Goal: Task Accomplishment & Management: Manage account settings

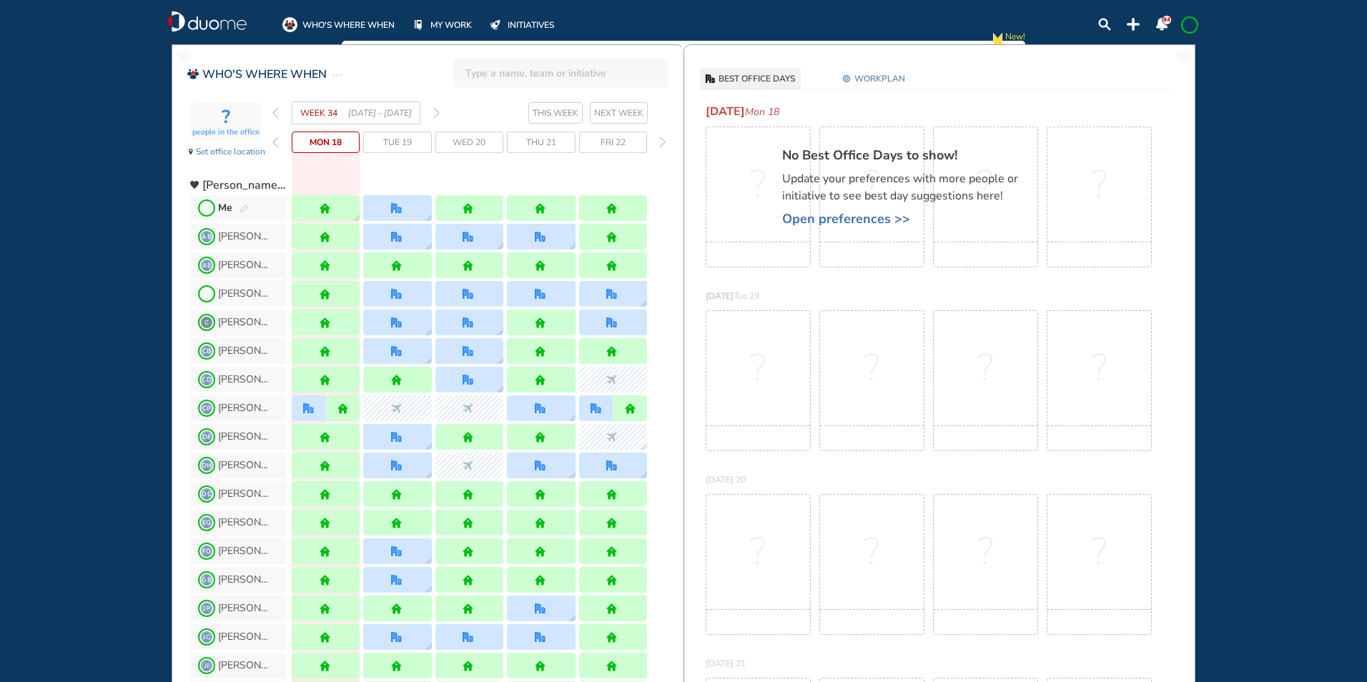
click at [242, 206] on img "pen-edit" at bounding box center [244, 208] width 9 height 9
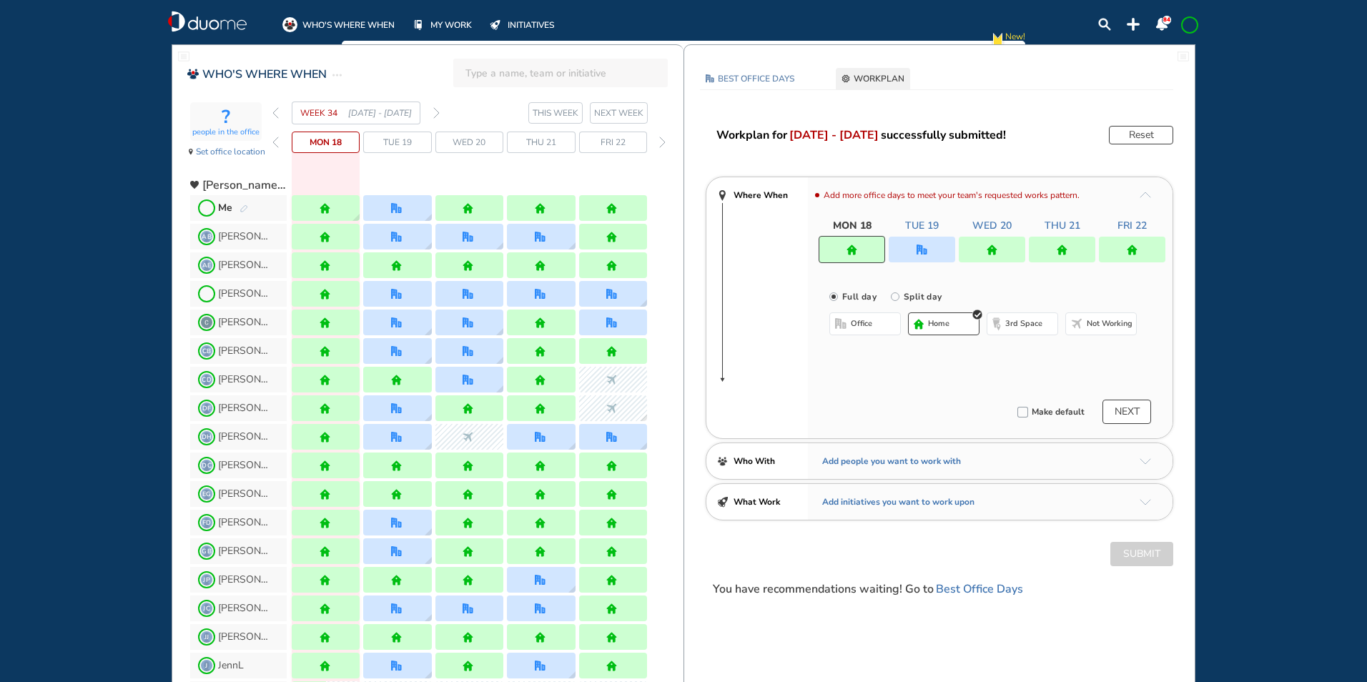
click at [920, 255] on div at bounding box center [922, 250] width 66 height 26
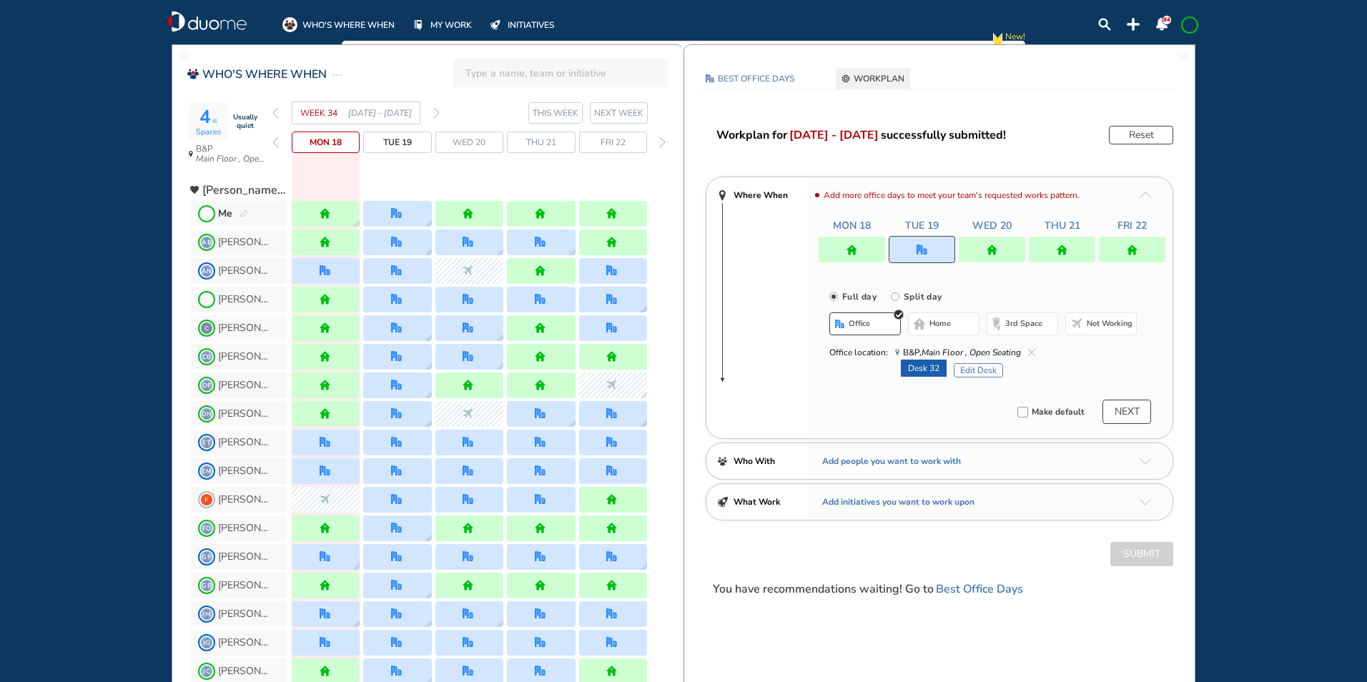
click at [977, 367] on button "Edit Desk" at bounding box center [978, 370] width 49 height 14
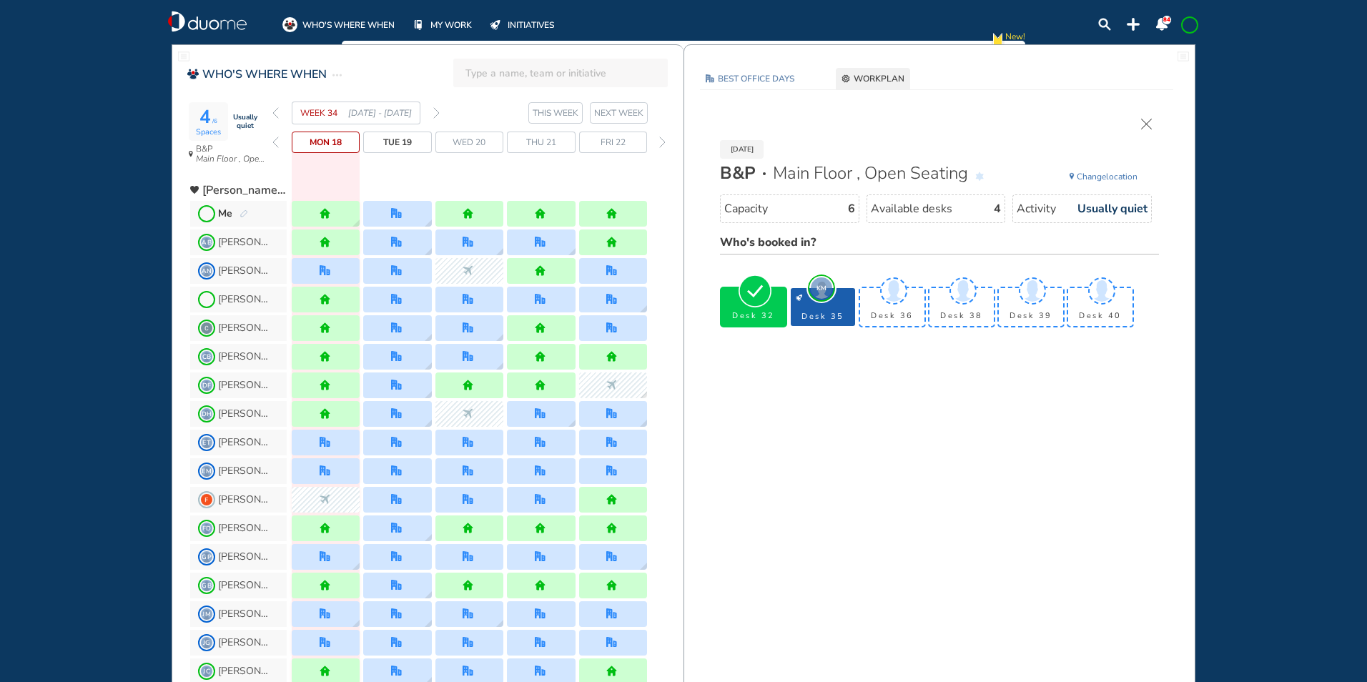
click at [1149, 125] on img "cross-thin" at bounding box center [1146, 124] width 11 height 11
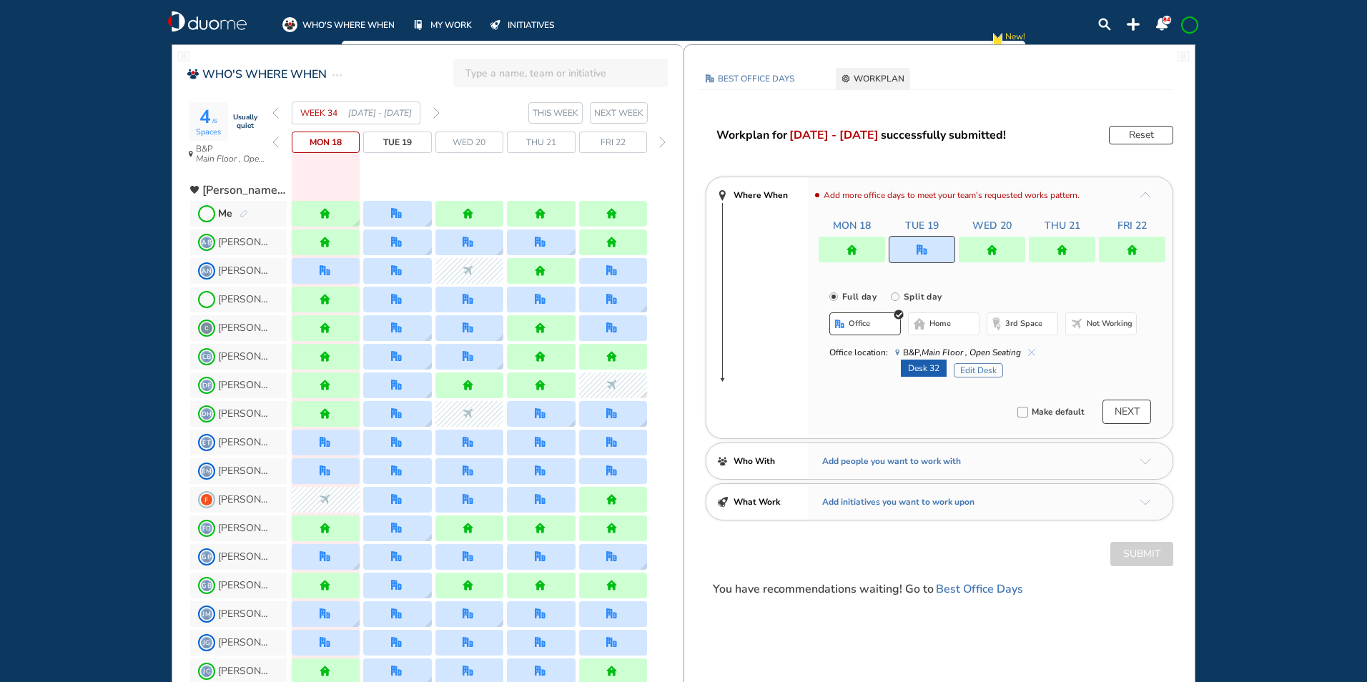
click at [978, 368] on button "Edit Desk" at bounding box center [978, 370] width 49 height 14
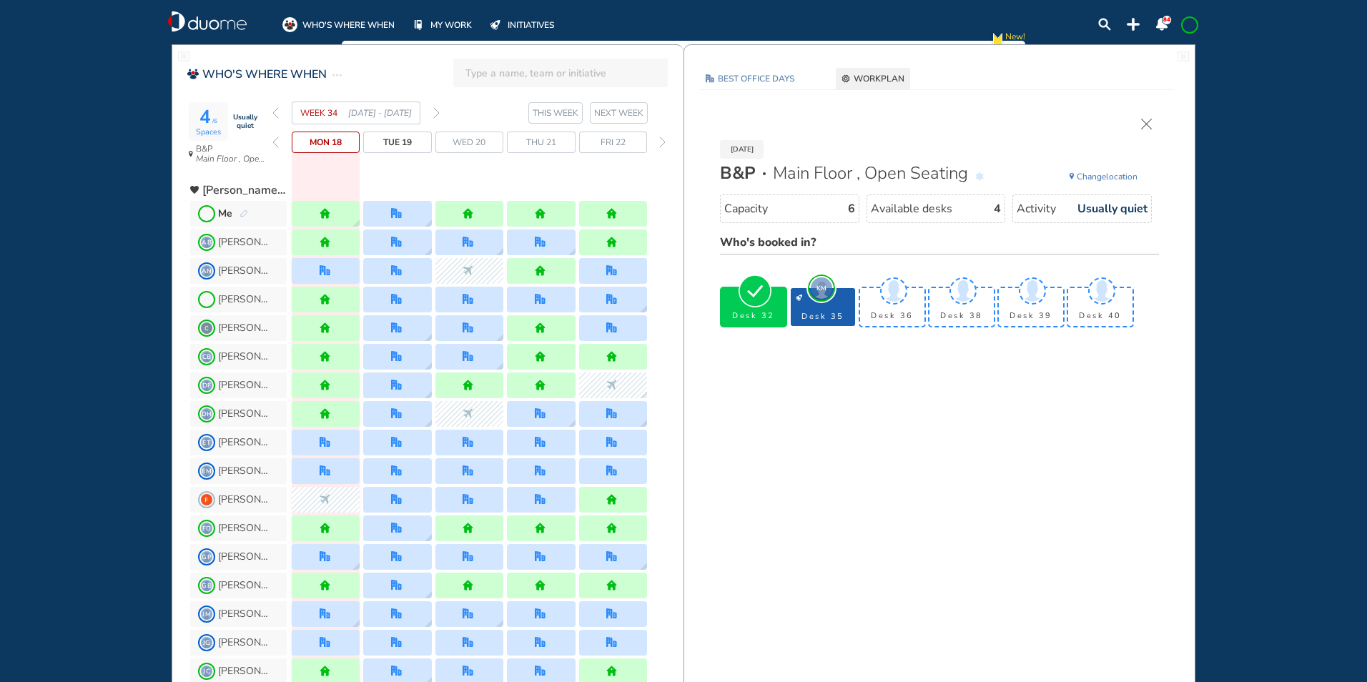
click at [1100, 174] on span "Change" at bounding box center [1091, 176] width 29 height 11
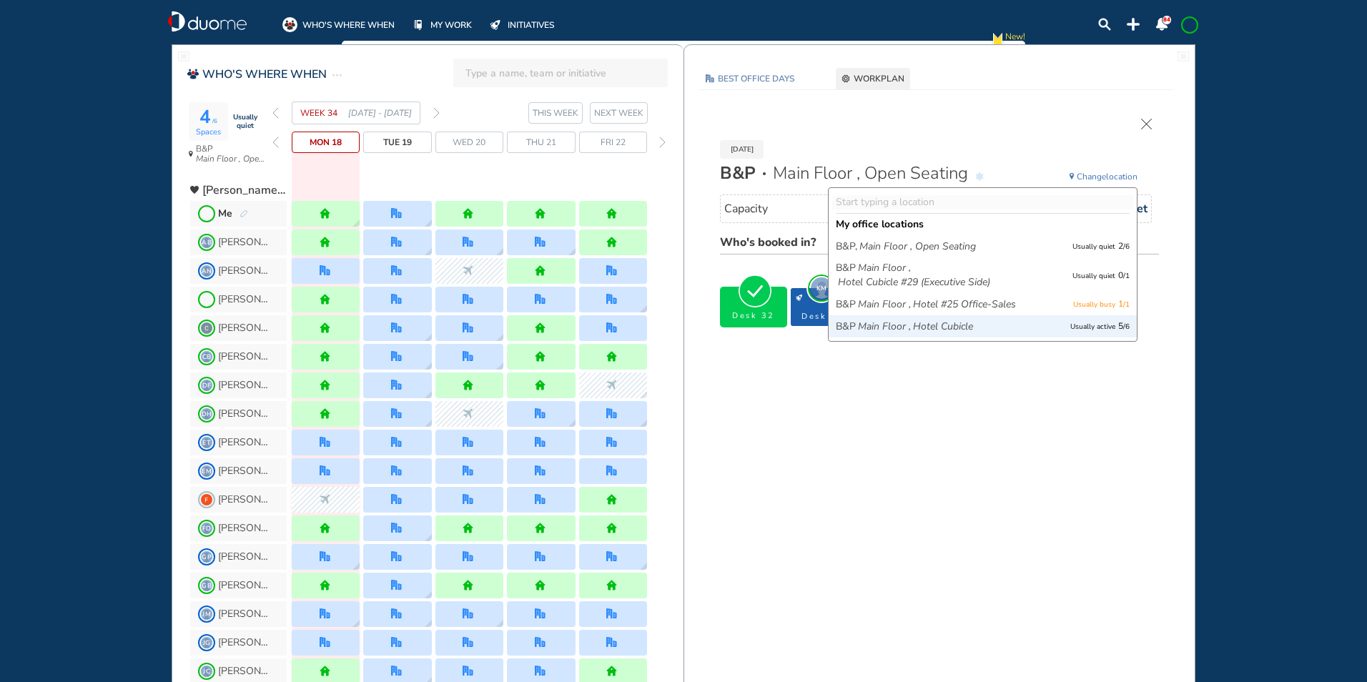
click at [872, 327] on icon "Main Floor ," at bounding box center [884, 327] width 53 height 14
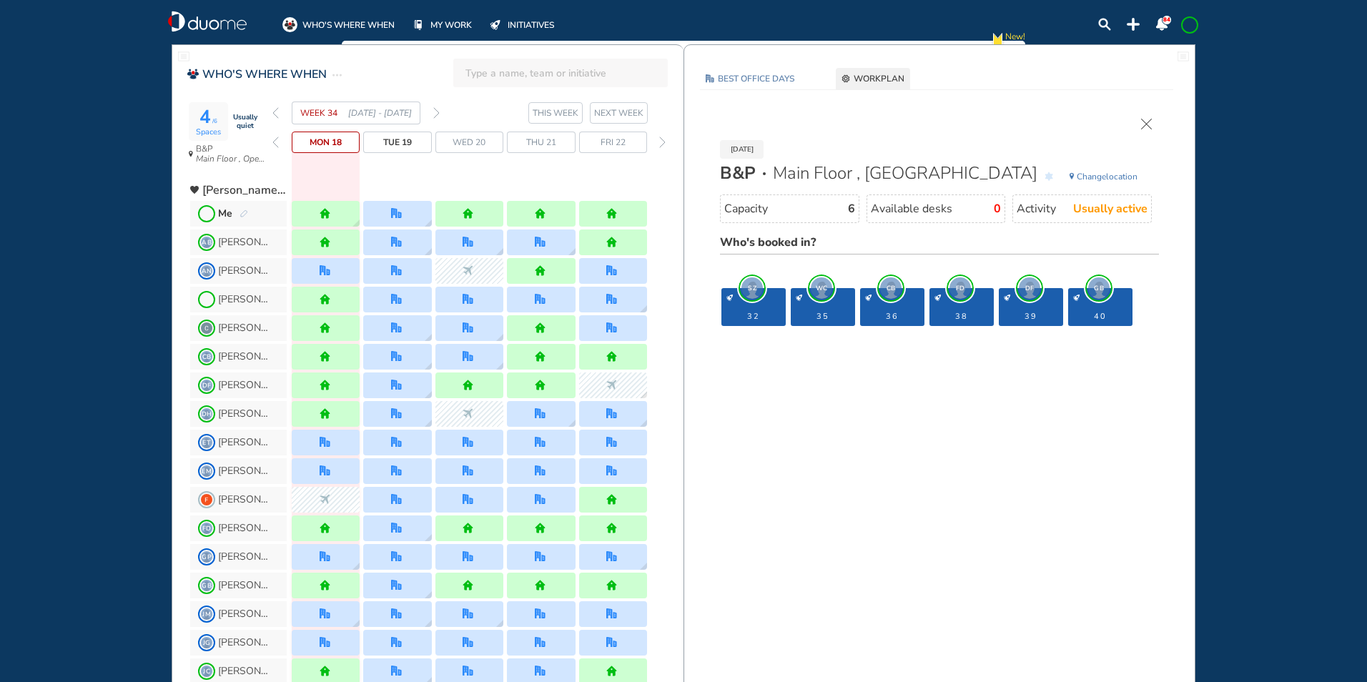
click at [1146, 124] on img "cross-thin" at bounding box center [1146, 124] width 11 height 11
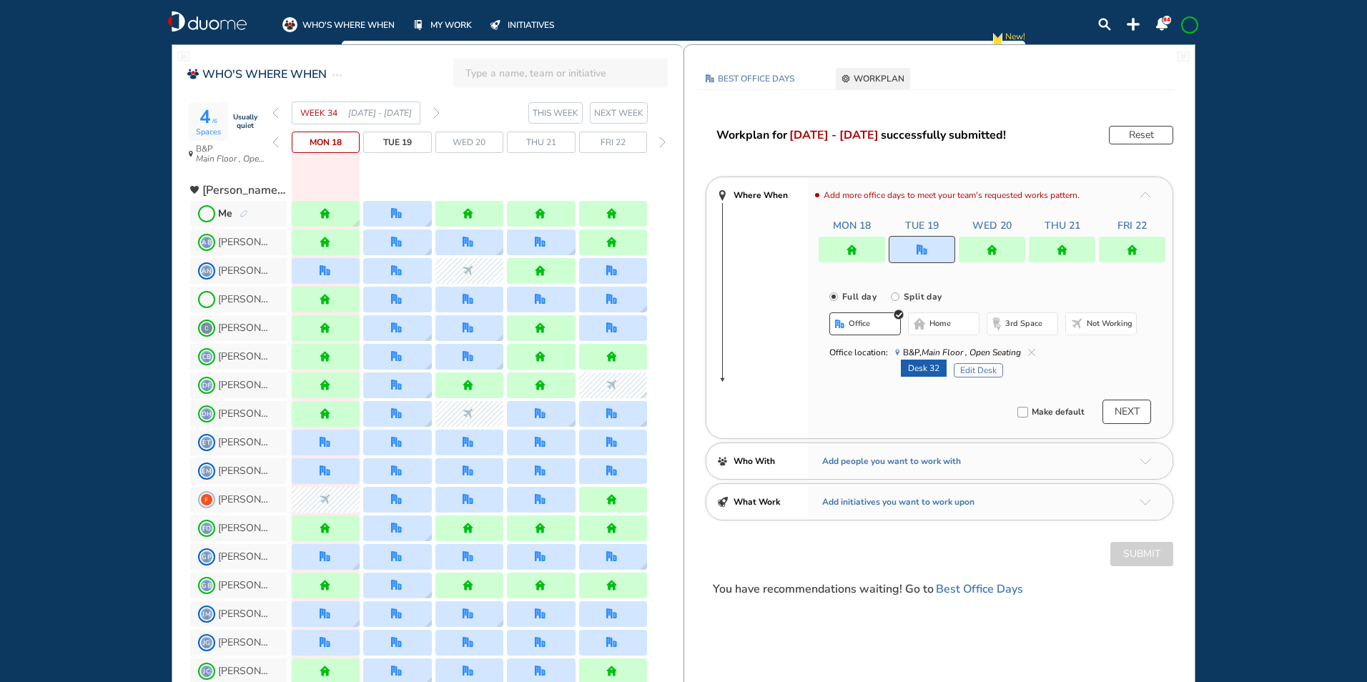
click at [1057, 242] on div at bounding box center [1062, 250] width 66 height 26
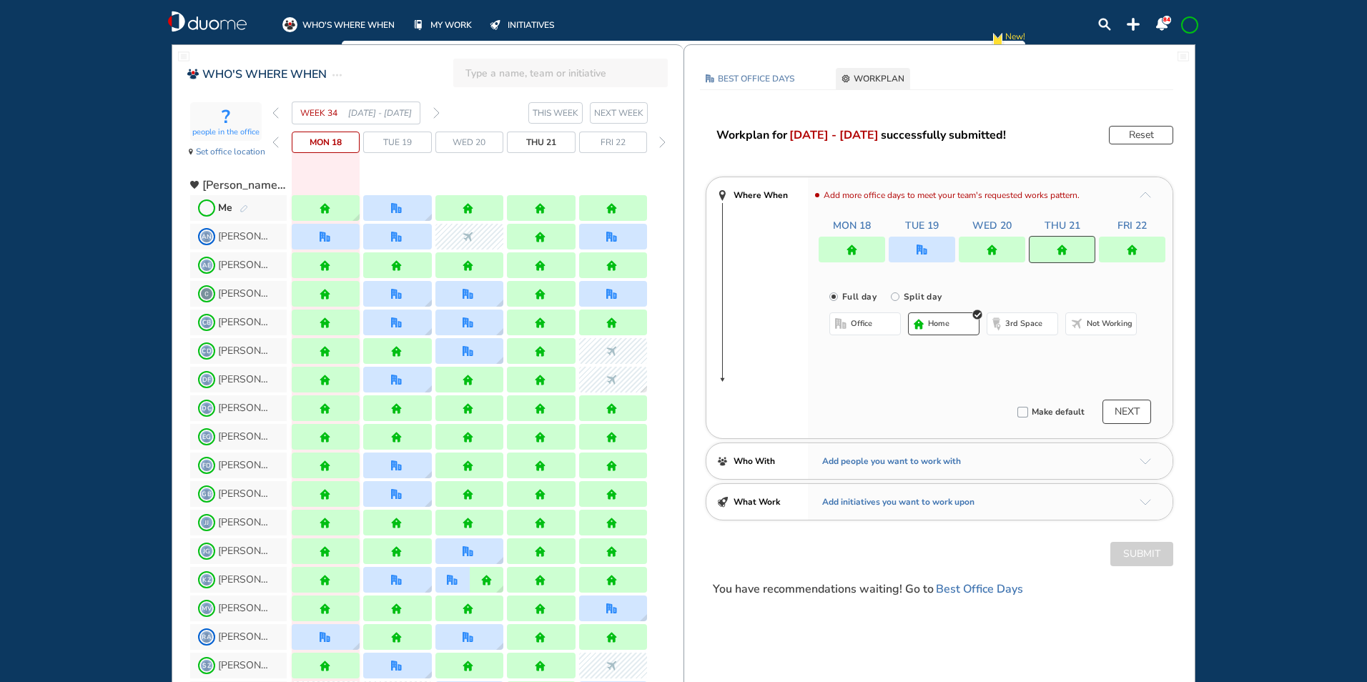
click at [876, 322] on button "office" at bounding box center [865, 323] width 72 height 23
click at [864, 353] on button "Select location" at bounding box center [867, 352] width 57 height 14
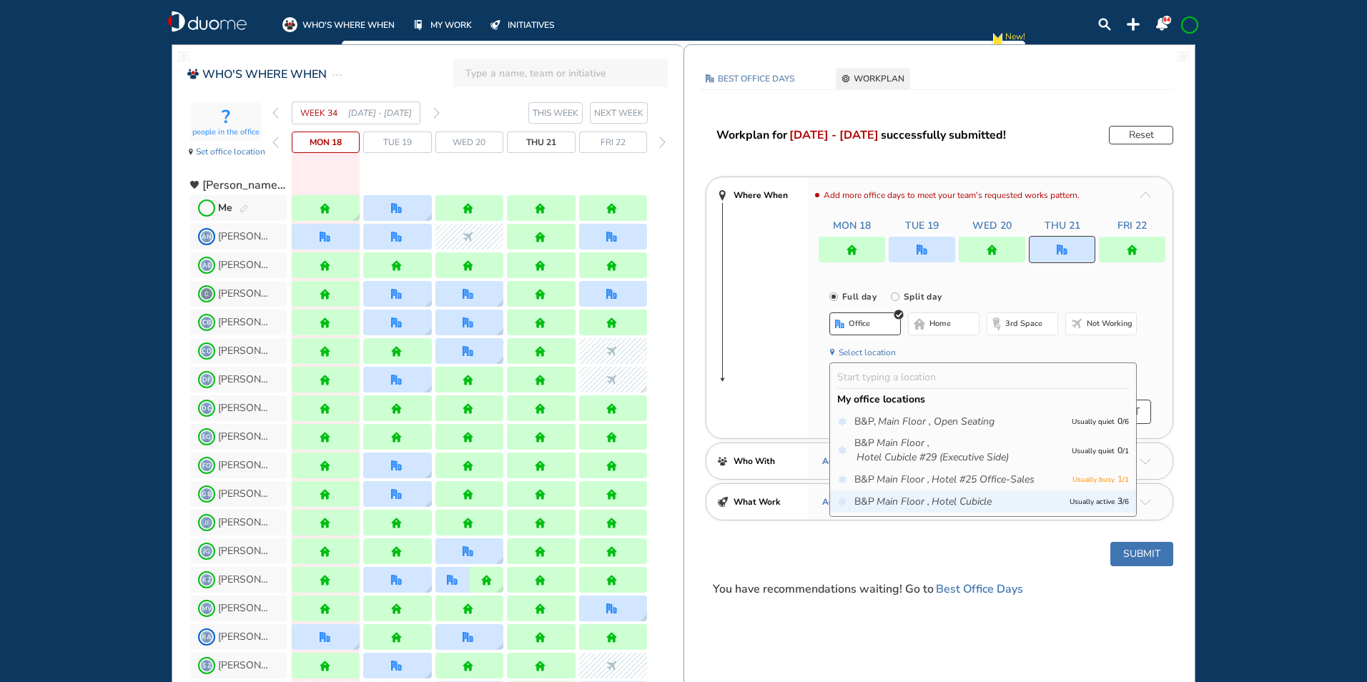
click at [940, 500] on icon "Hotel Cubicle" at bounding box center [962, 502] width 60 height 14
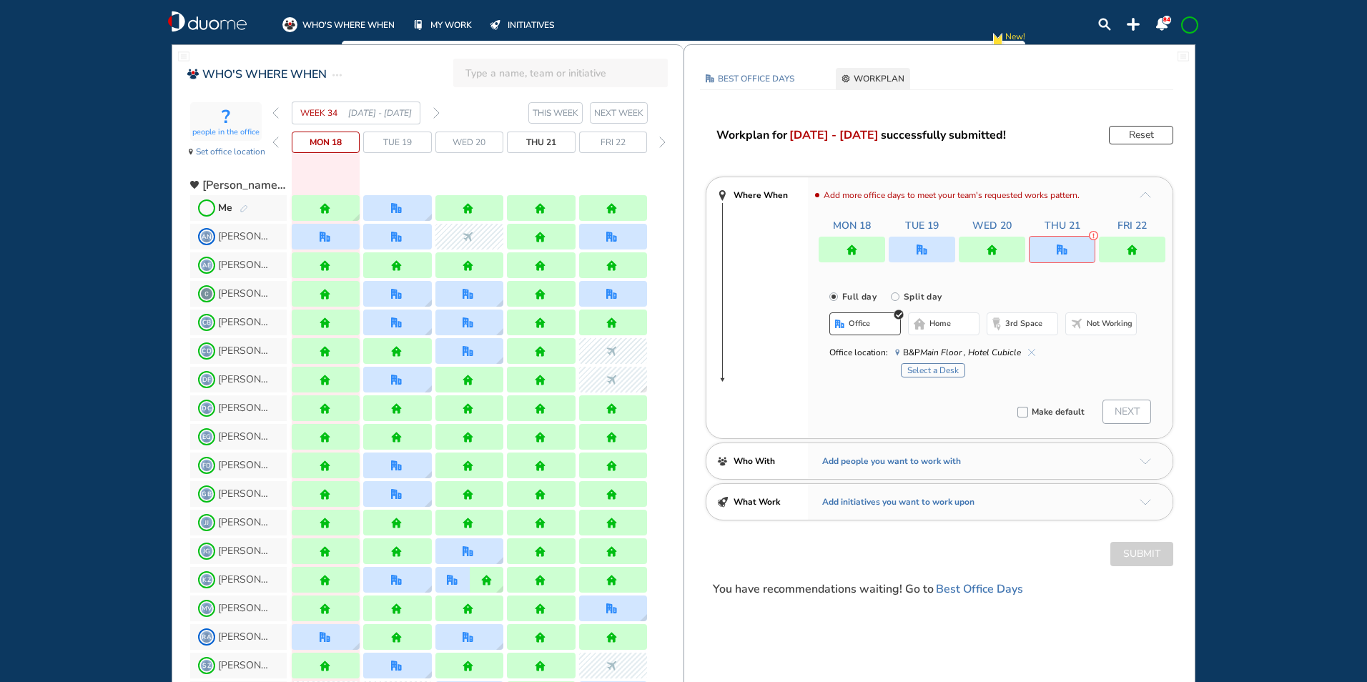
click at [941, 364] on button "Select a Desk" at bounding box center [933, 370] width 64 height 14
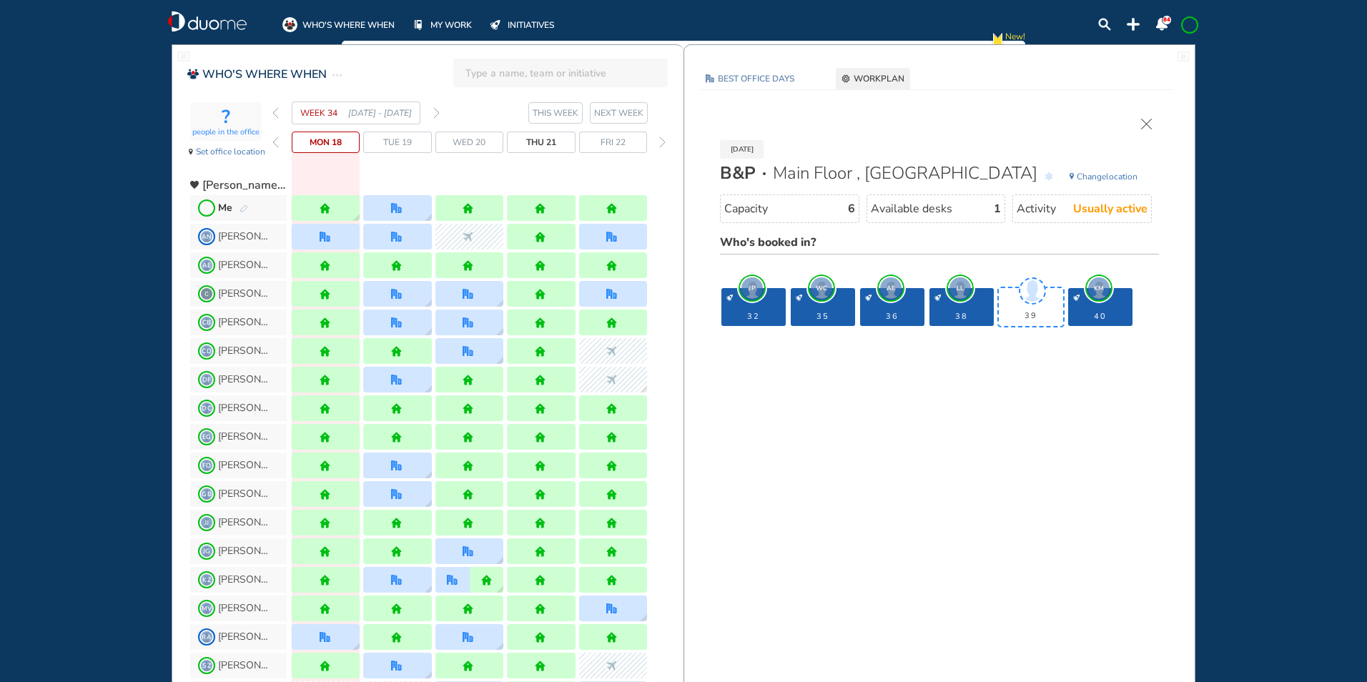
click at [1145, 123] on img "cross-thin" at bounding box center [1146, 124] width 11 height 11
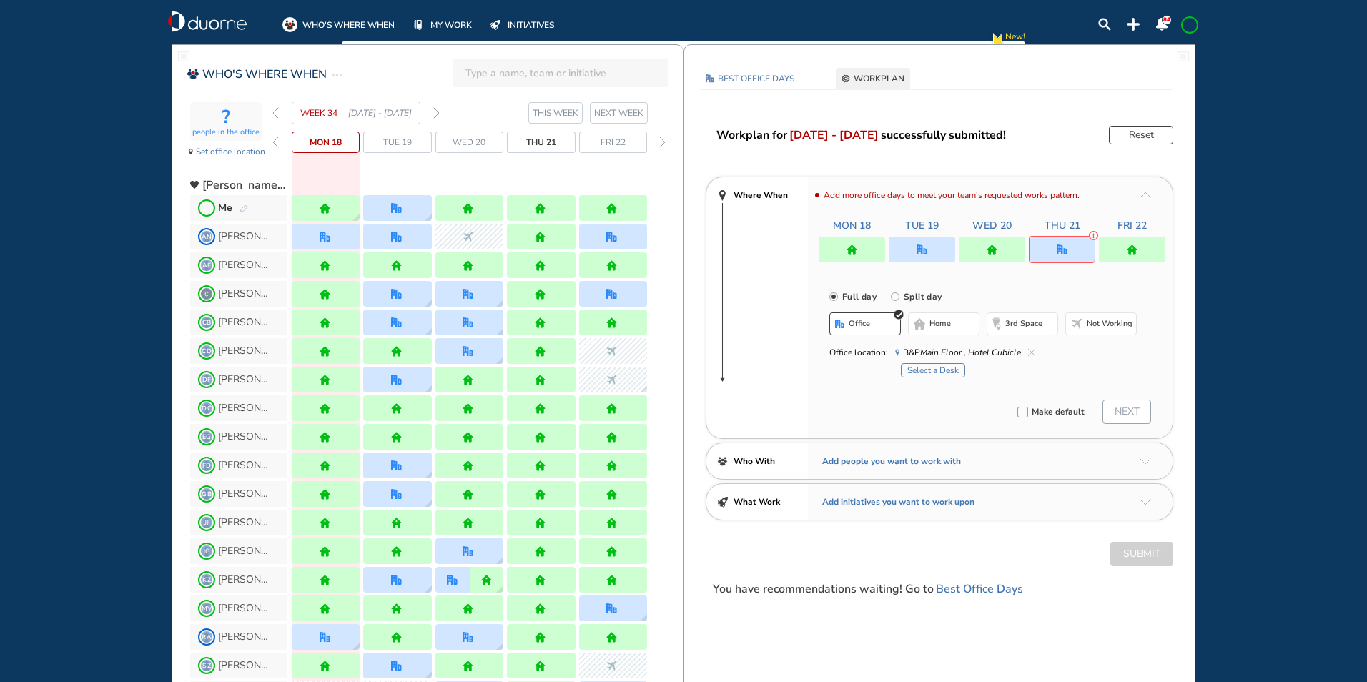
click at [944, 316] on button "home" at bounding box center [944, 323] width 72 height 23
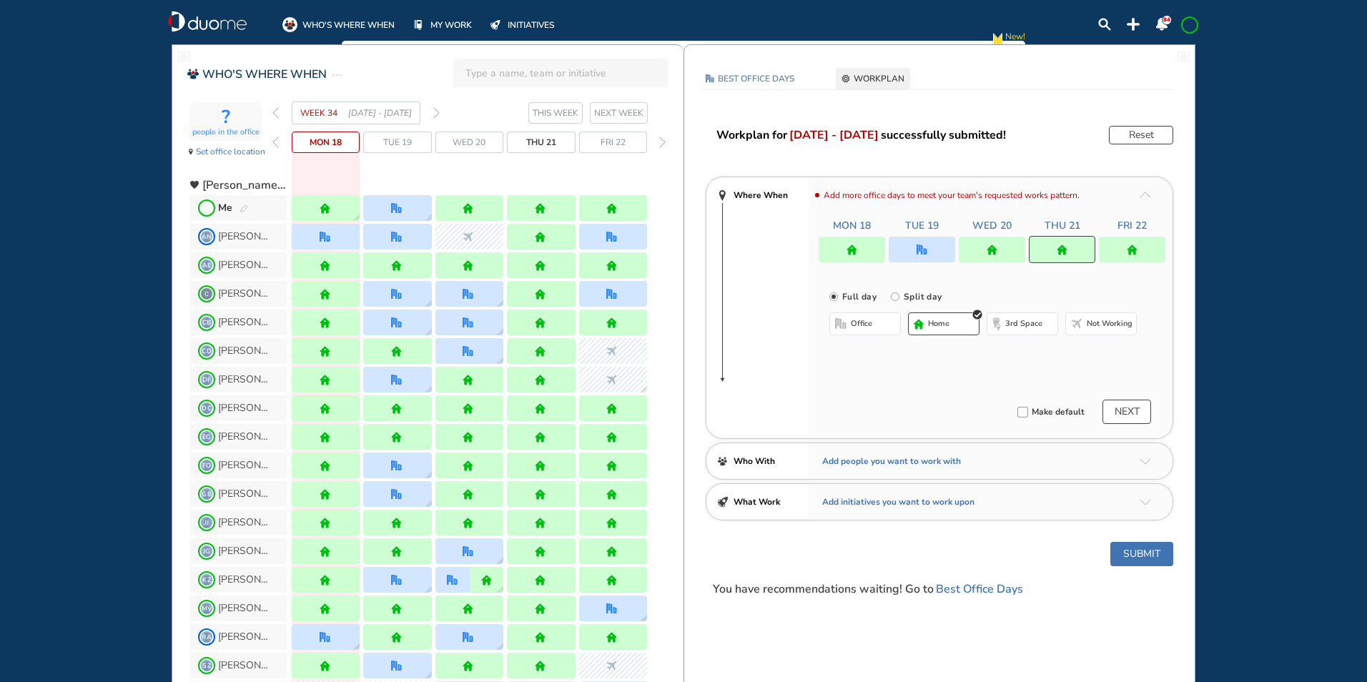
click at [439, 111] on img "forward week" at bounding box center [436, 112] width 6 height 11
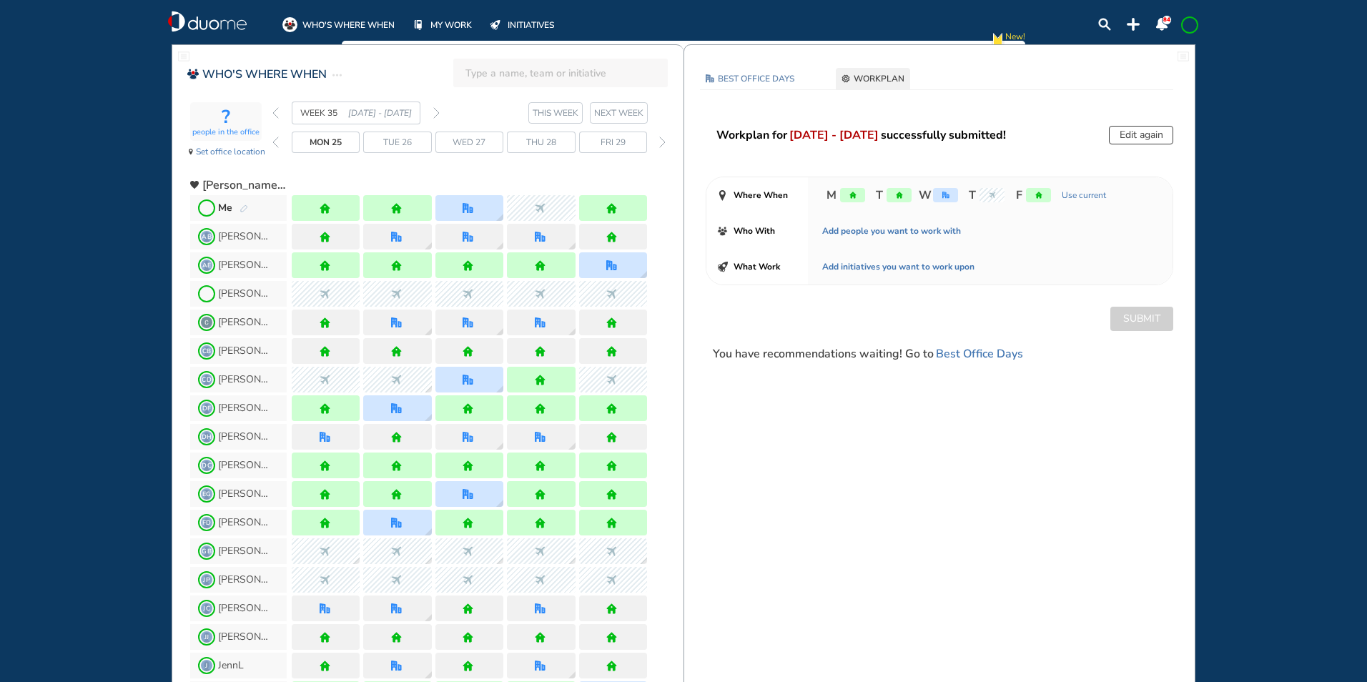
click at [439, 111] on img "forward week" at bounding box center [436, 112] width 6 height 11
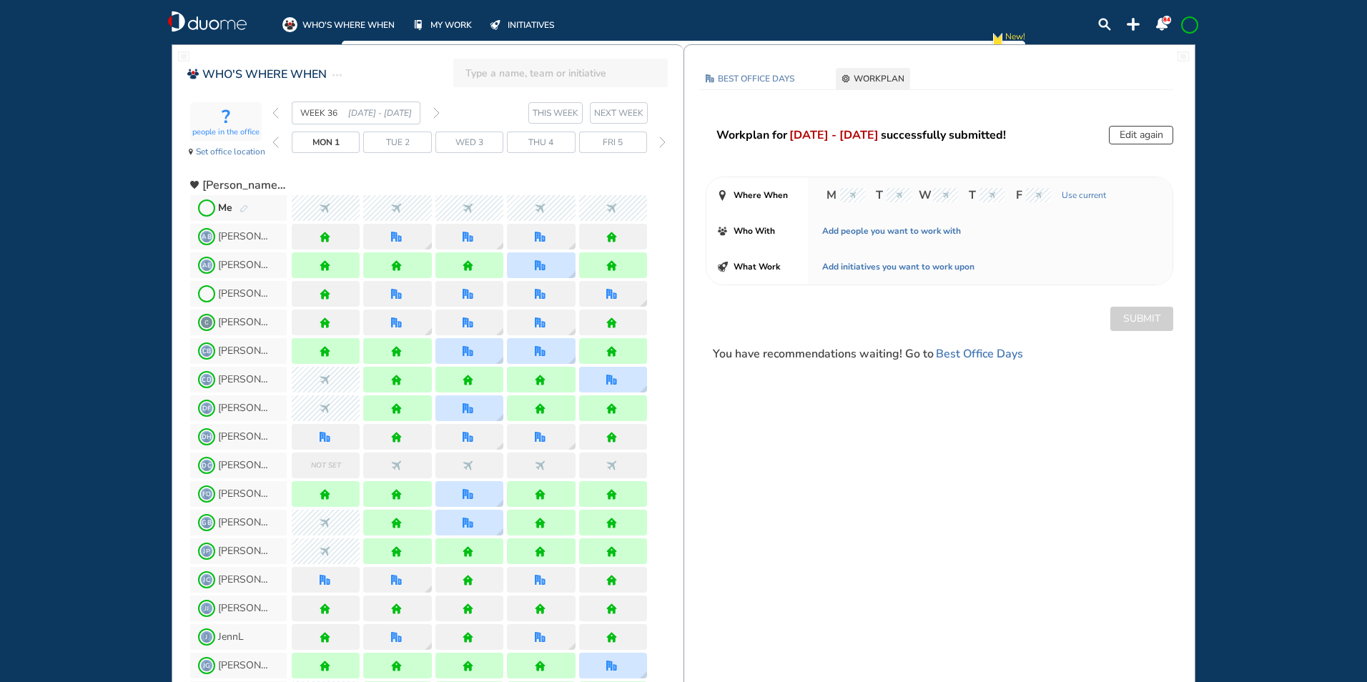
click at [439, 111] on img "forward week" at bounding box center [436, 112] width 6 height 11
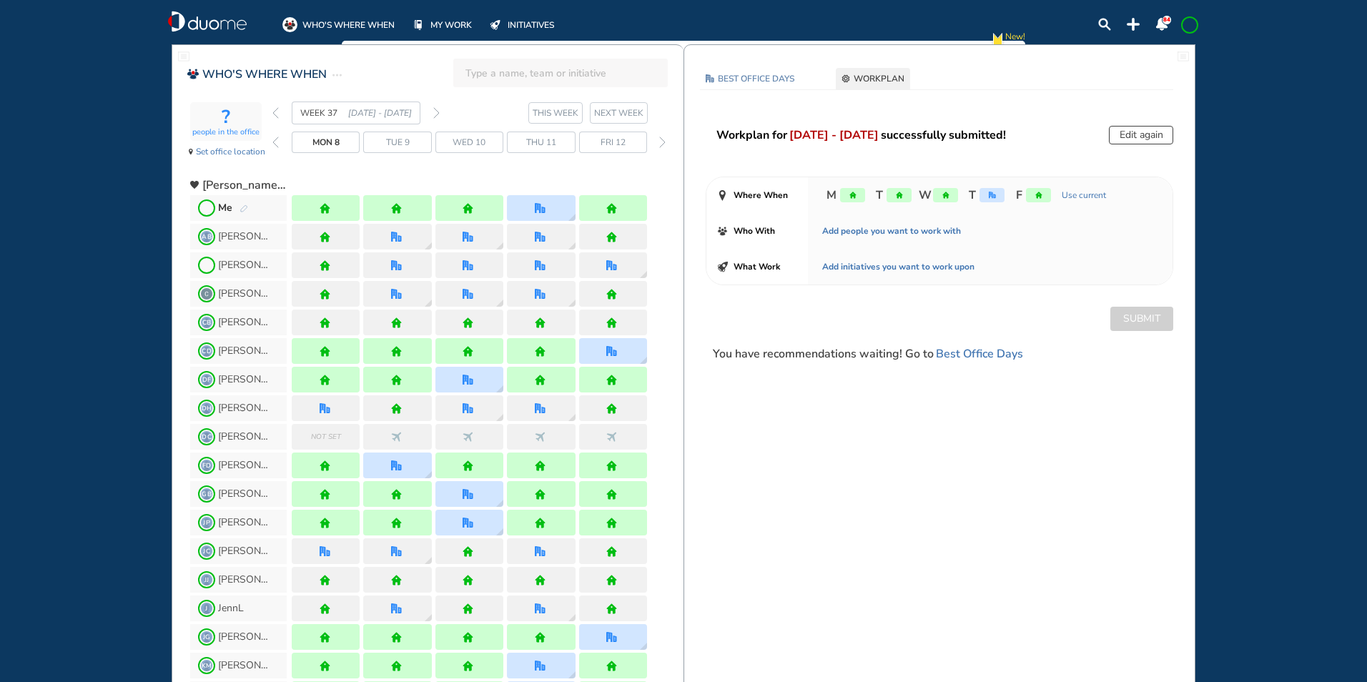
click at [434, 116] on img "forward week" at bounding box center [436, 112] width 6 height 11
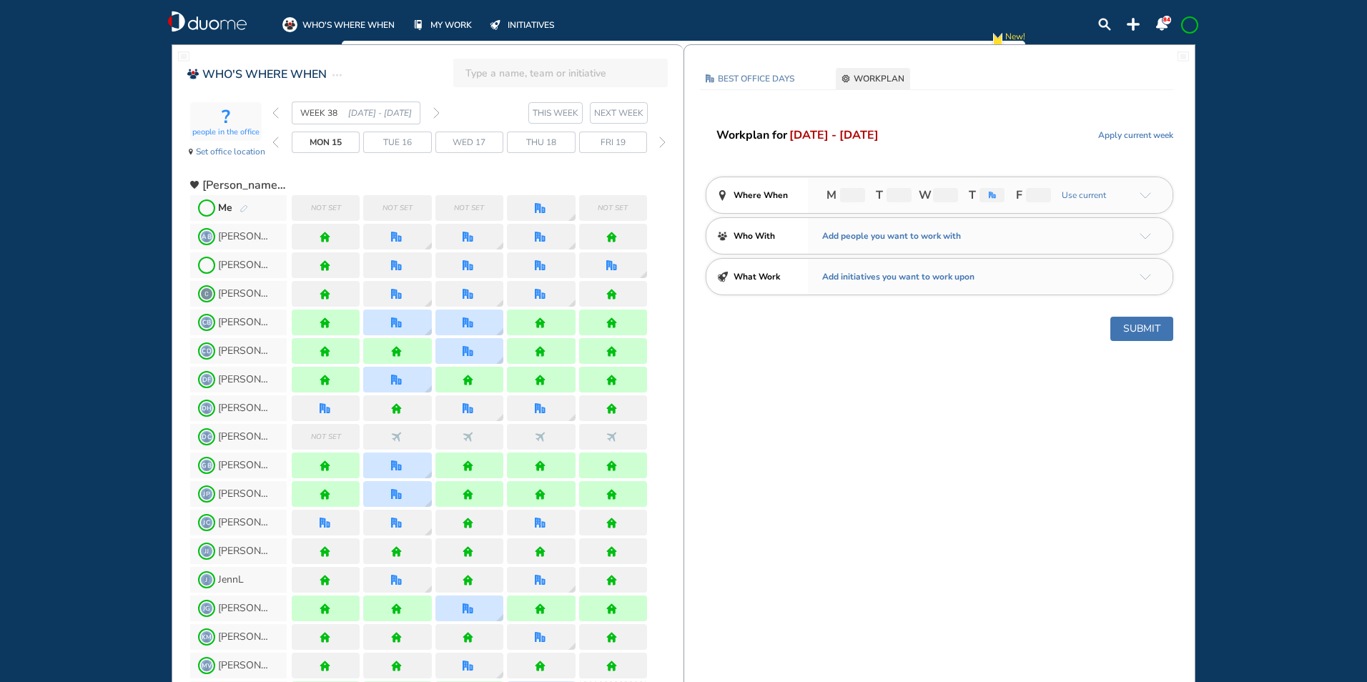
click at [245, 208] on img "pen-edit" at bounding box center [244, 208] width 9 height 9
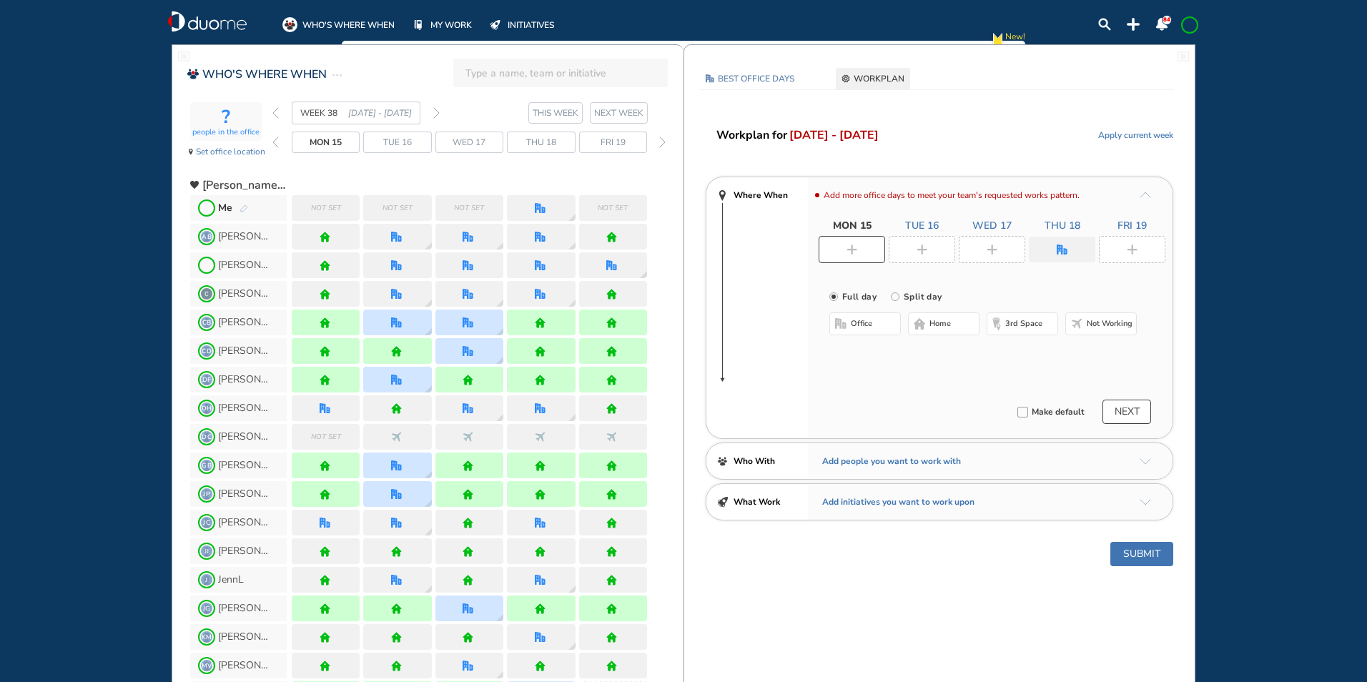
click at [859, 254] on div at bounding box center [852, 249] width 66 height 27
click at [922, 324] on img "home-bdbdbd" at bounding box center [919, 323] width 11 height 11
click at [924, 252] on img "plus-rounded-bdbdbd" at bounding box center [922, 250] width 11 height 11
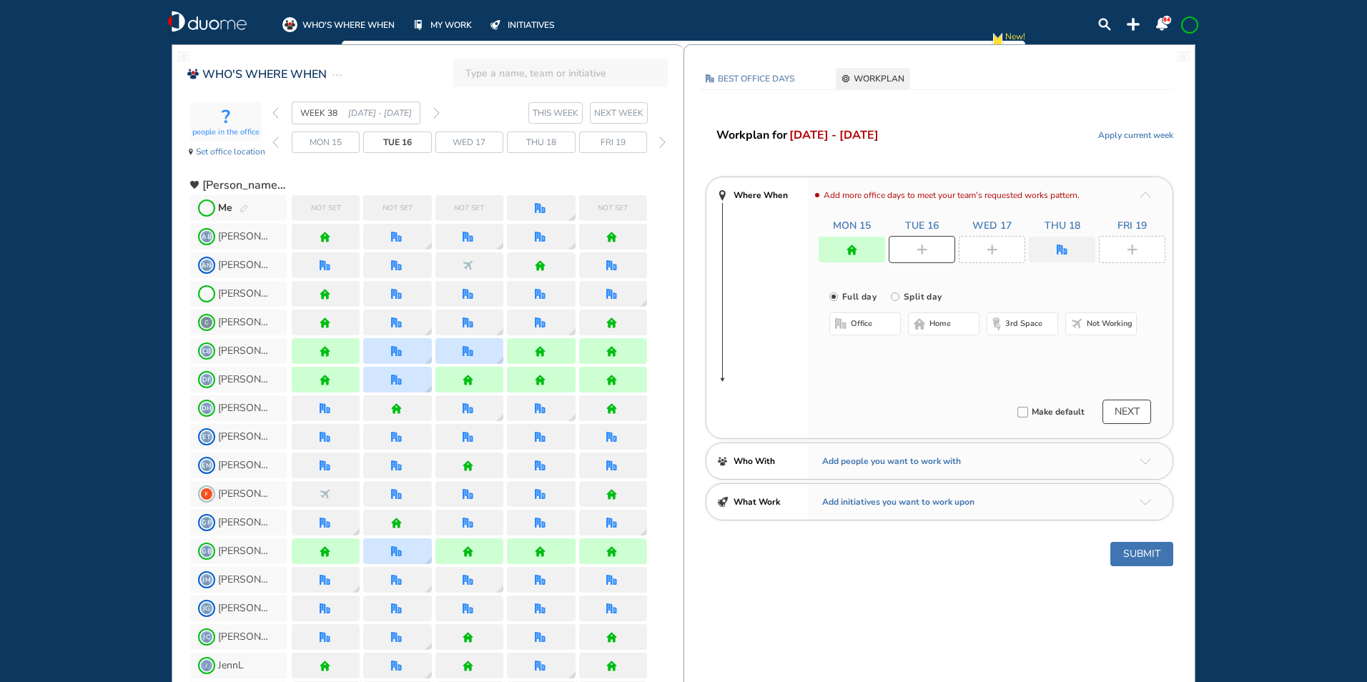
click at [925, 325] on img "home-bdbdbd" at bounding box center [919, 323] width 11 height 11
click at [997, 243] on div at bounding box center [992, 249] width 66 height 27
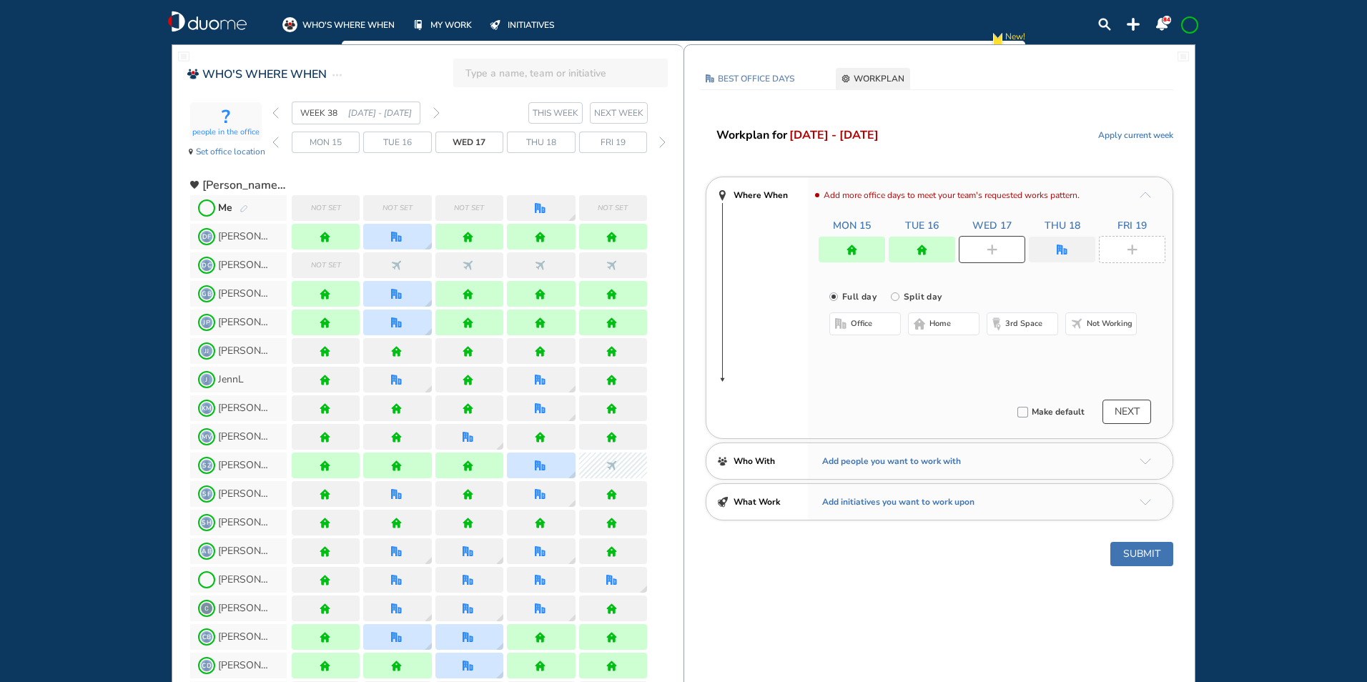
drag, startPoint x: 933, startPoint y: 320, endPoint x: 987, endPoint y: 282, distance: 66.7
click at [932, 320] on span "home" at bounding box center [940, 323] width 21 height 11
click at [1065, 243] on div at bounding box center [1062, 250] width 66 height 26
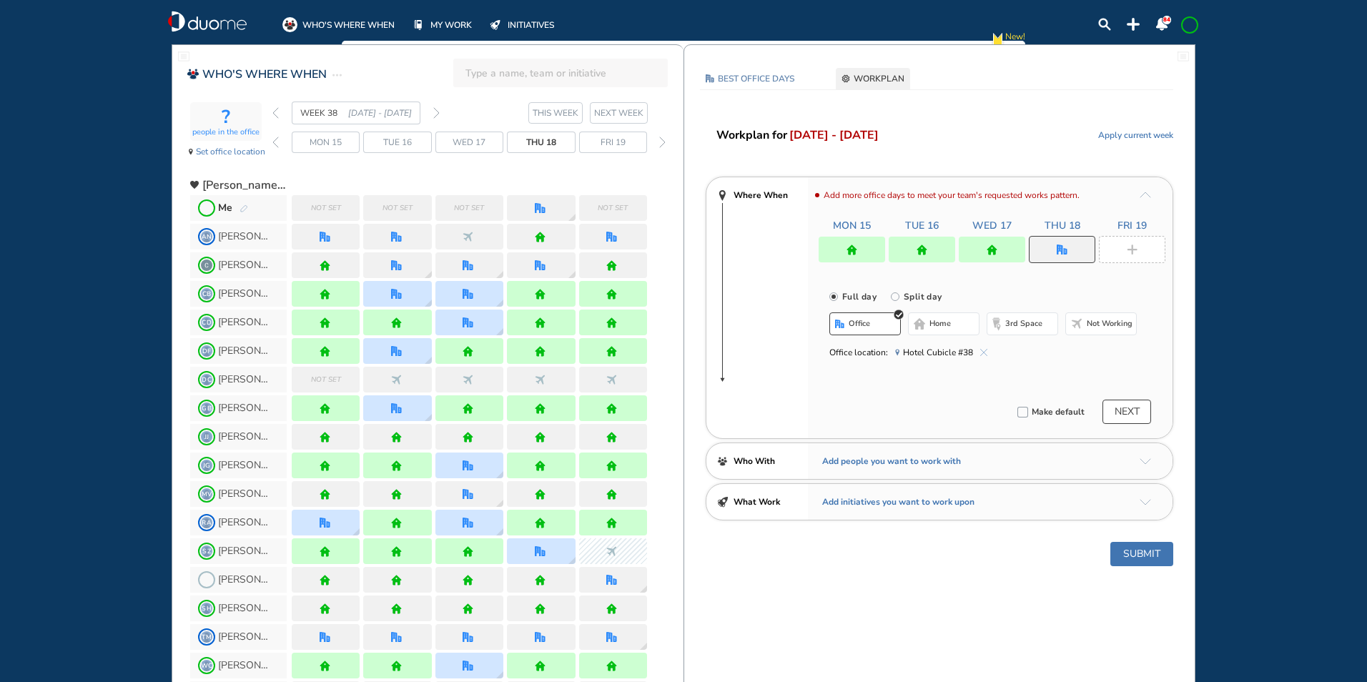
click at [867, 317] on button "office" at bounding box center [865, 323] width 72 height 23
click at [980, 350] on img "cross-thin-blue" at bounding box center [983, 352] width 7 height 7
click at [872, 343] on span "Select location" at bounding box center [982, 351] width 307 height 18
click at [861, 356] on button "Select location" at bounding box center [867, 352] width 57 height 14
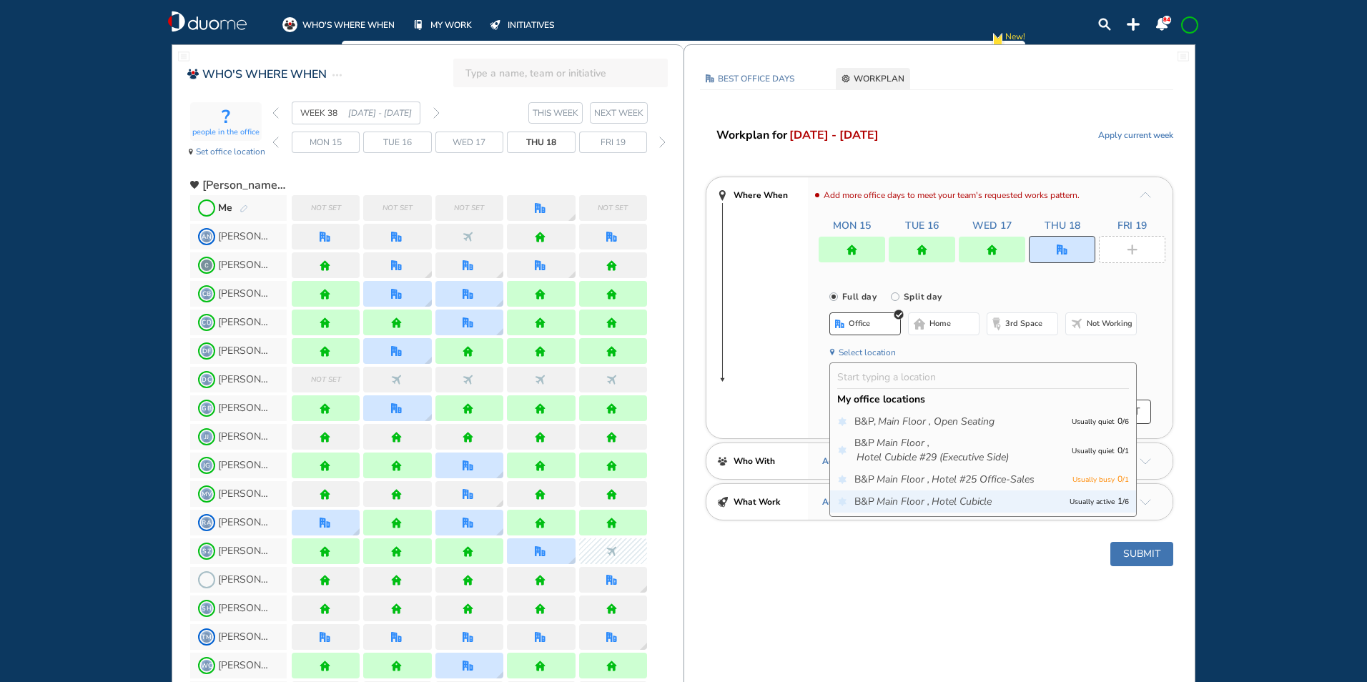
click at [904, 508] on icon "Main Floor ," at bounding box center [903, 502] width 53 height 14
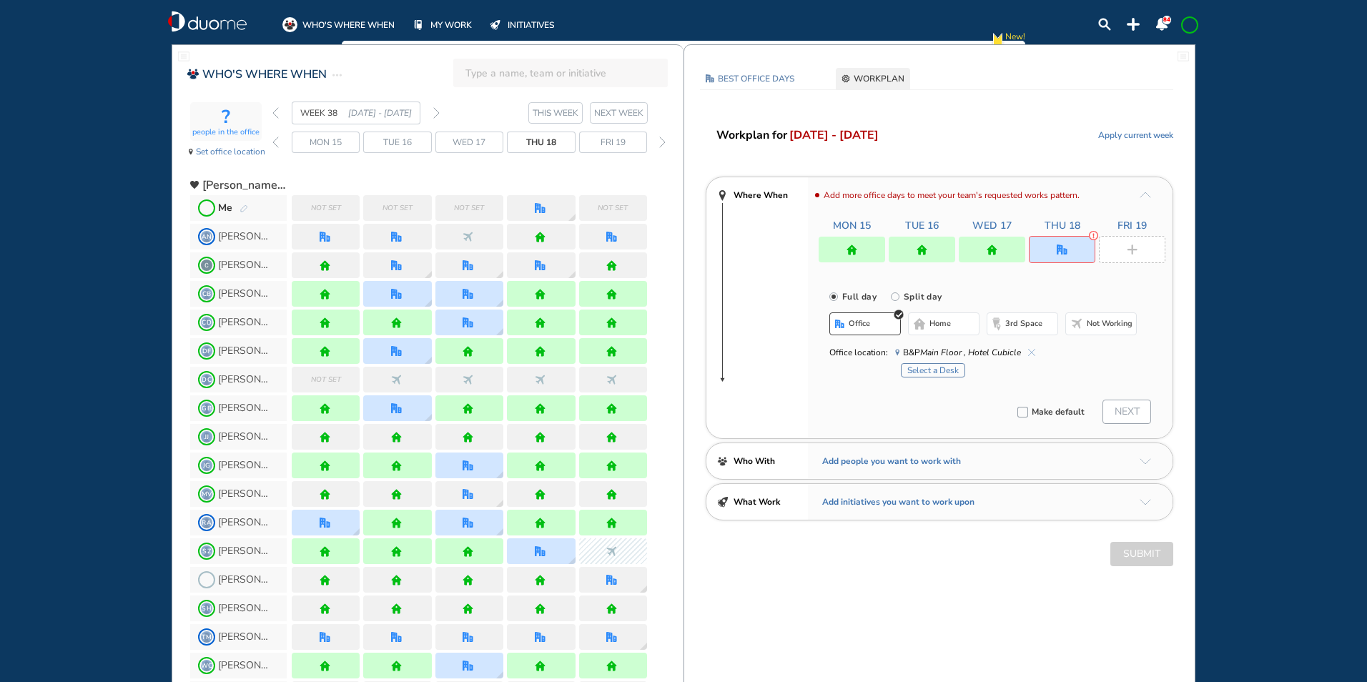
click at [925, 373] on button "Select a Desk" at bounding box center [933, 370] width 64 height 14
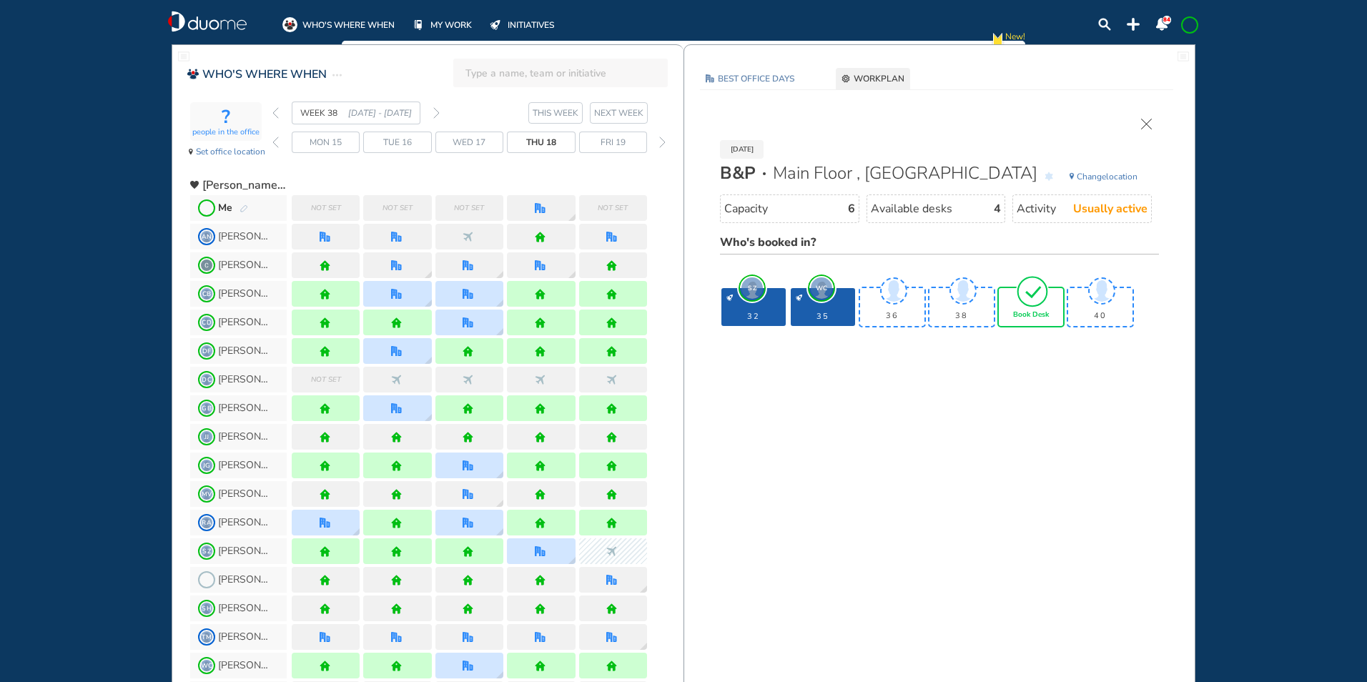
click at [1025, 309] on div "Book Desk" at bounding box center [1031, 307] width 64 height 38
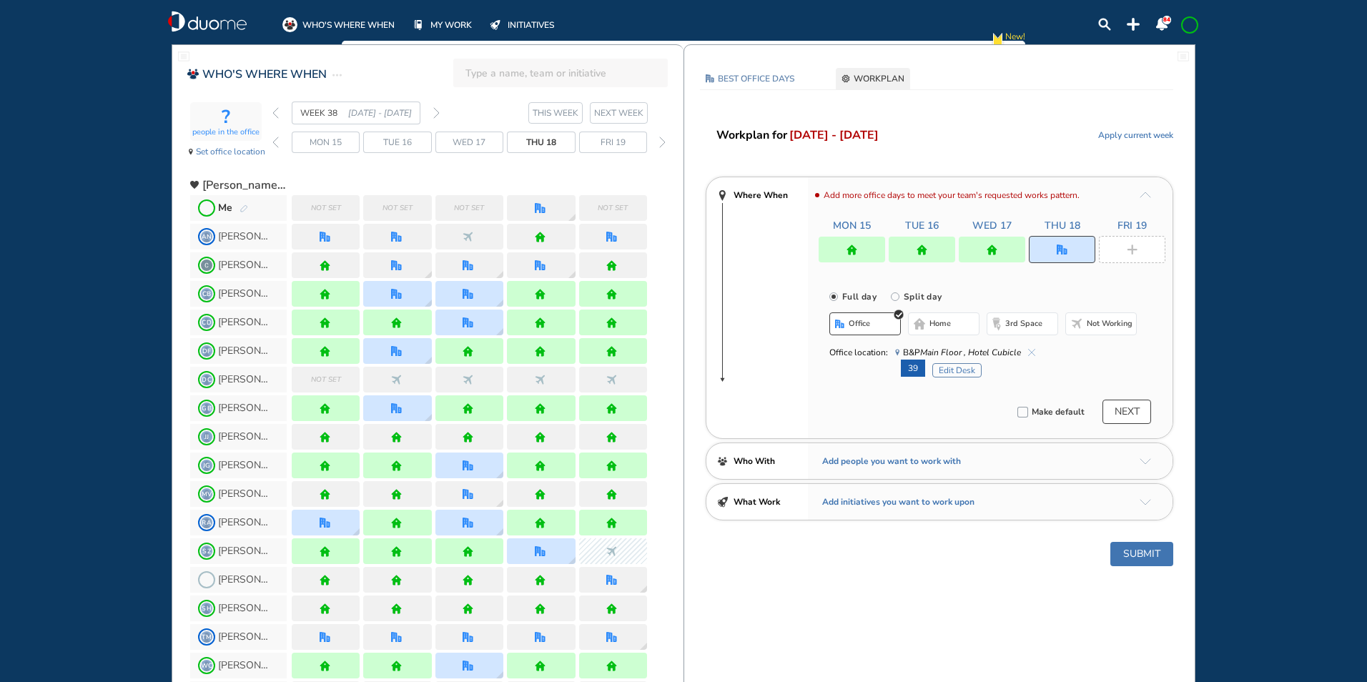
click at [1128, 243] on div at bounding box center [1132, 249] width 66 height 27
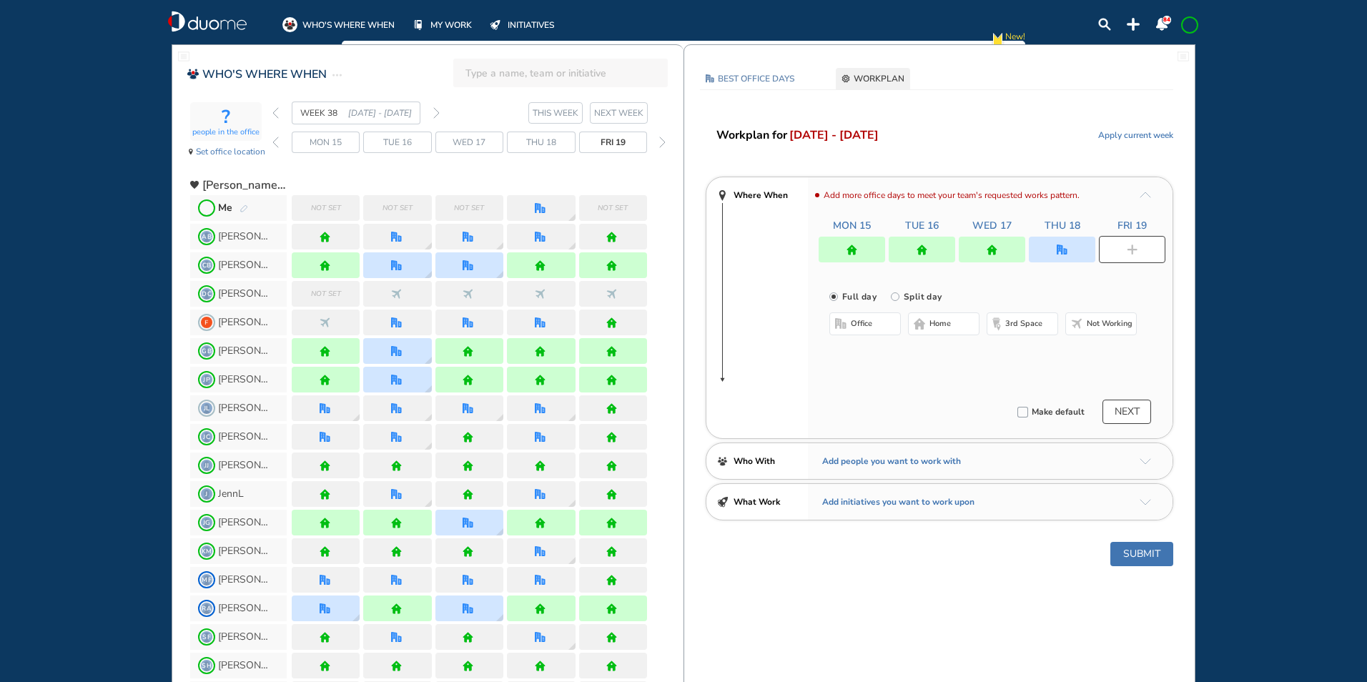
click at [936, 323] on span "home" at bounding box center [940, 323] width 21 height 11
click at [1132, 549] on button "Submit" at bounding box center [1141, 554] width 63 height 24
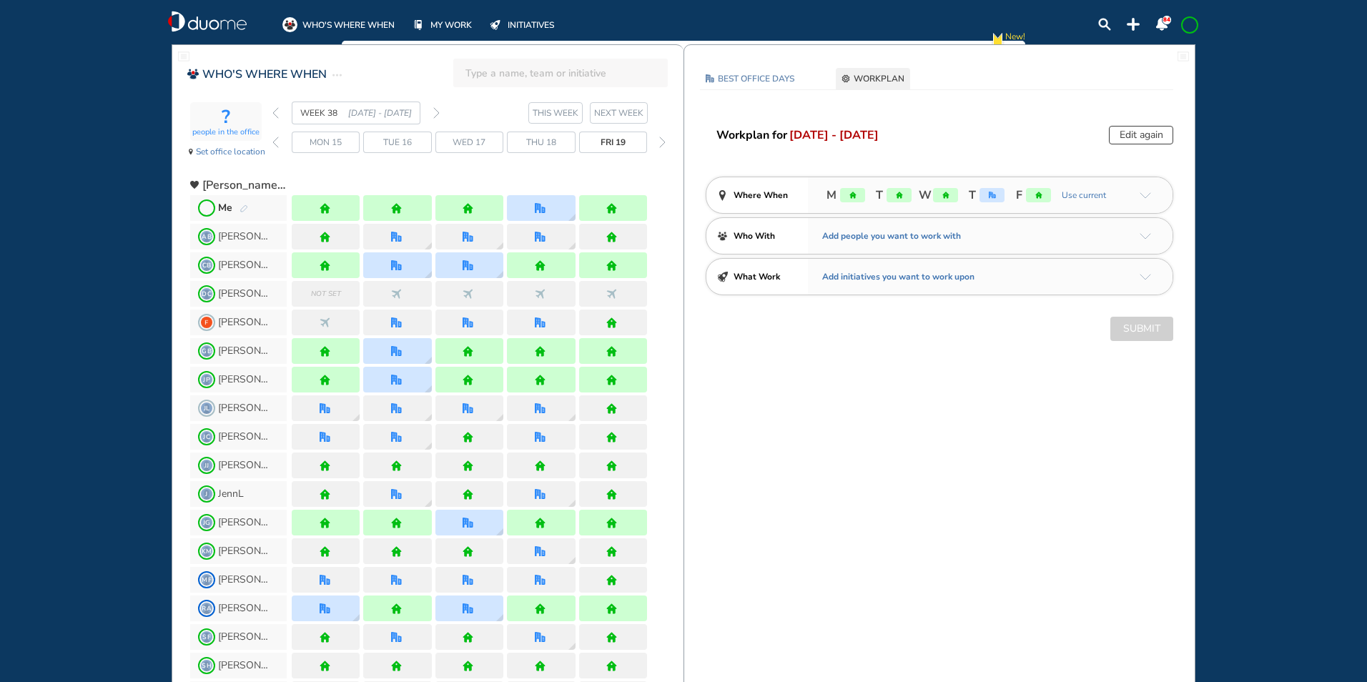
click at [1192, 21] on span at bounding box center [1189, 24] width 11 height 11
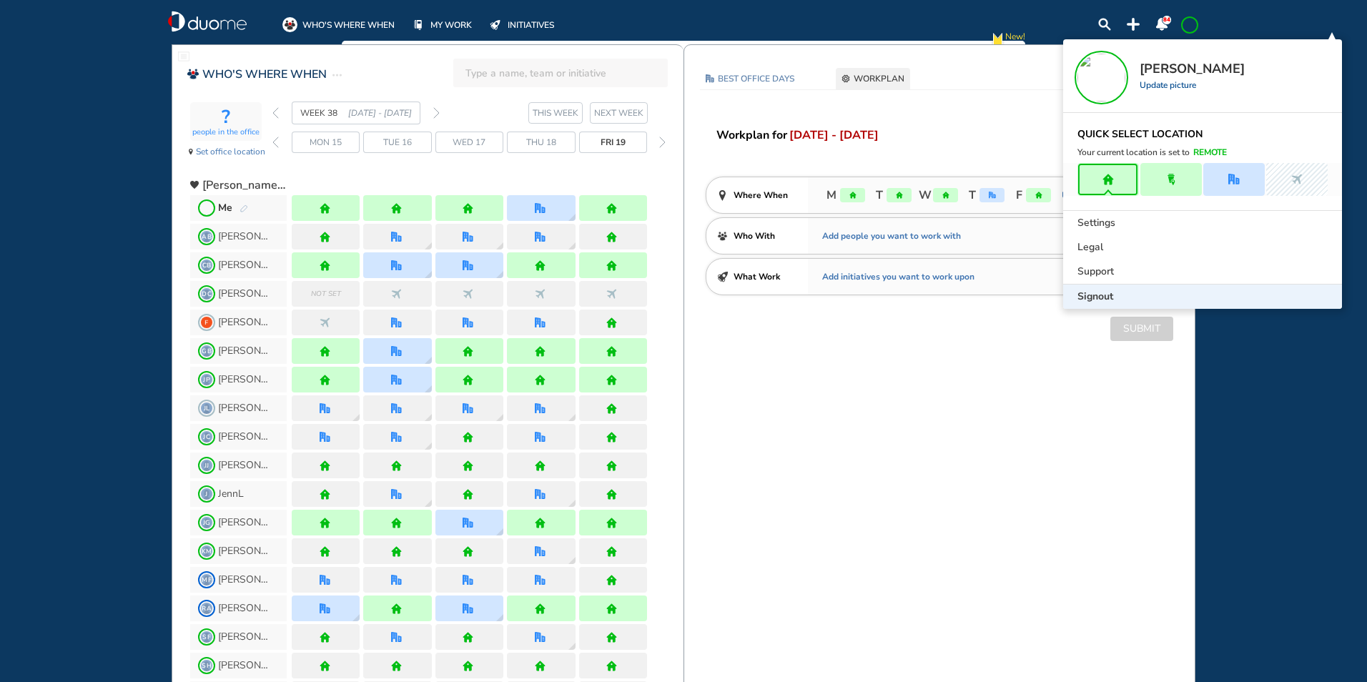
drag, startPoint x: 1083, startPoint y: 299, endPoint x: 1082, endPoint y: 288, distance: 10.8
click at [1083, 297] on span "Signout" at bounding box center [1096, 297] width 36 height 14
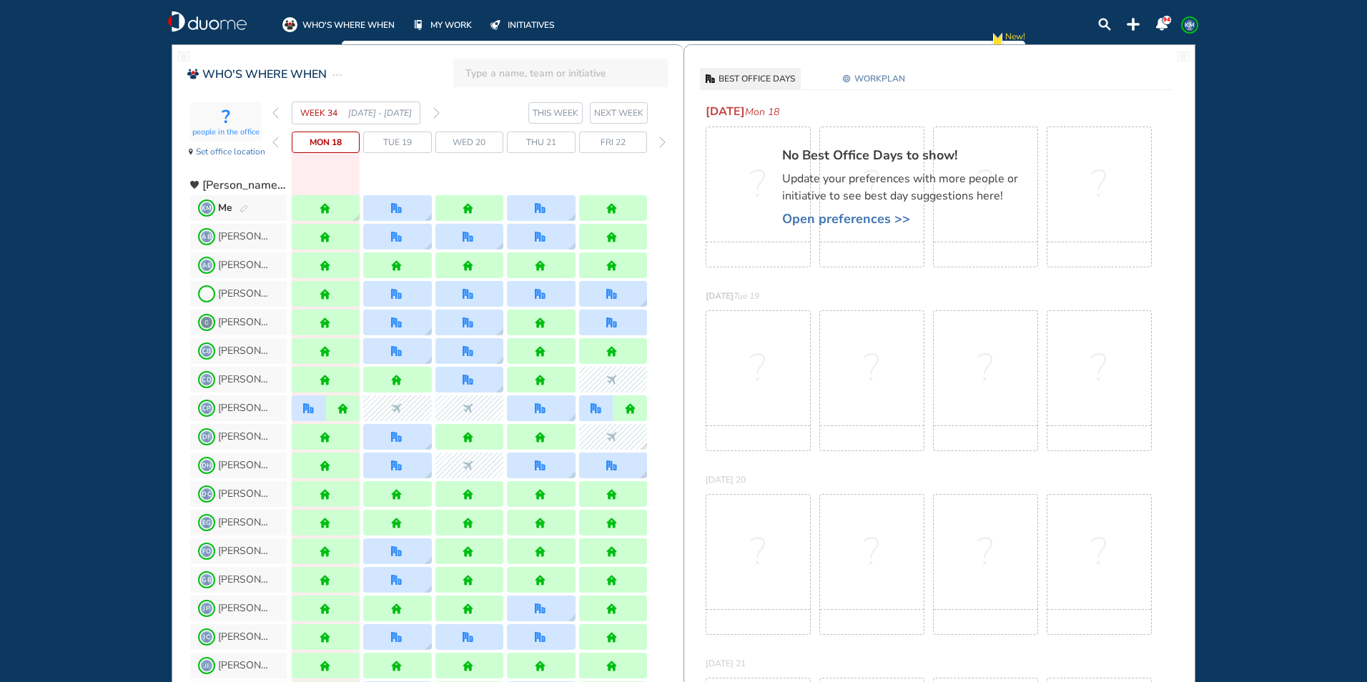
click at [439, 112] on img "forward week" at bounding box center [436, 112] width 6 height 11
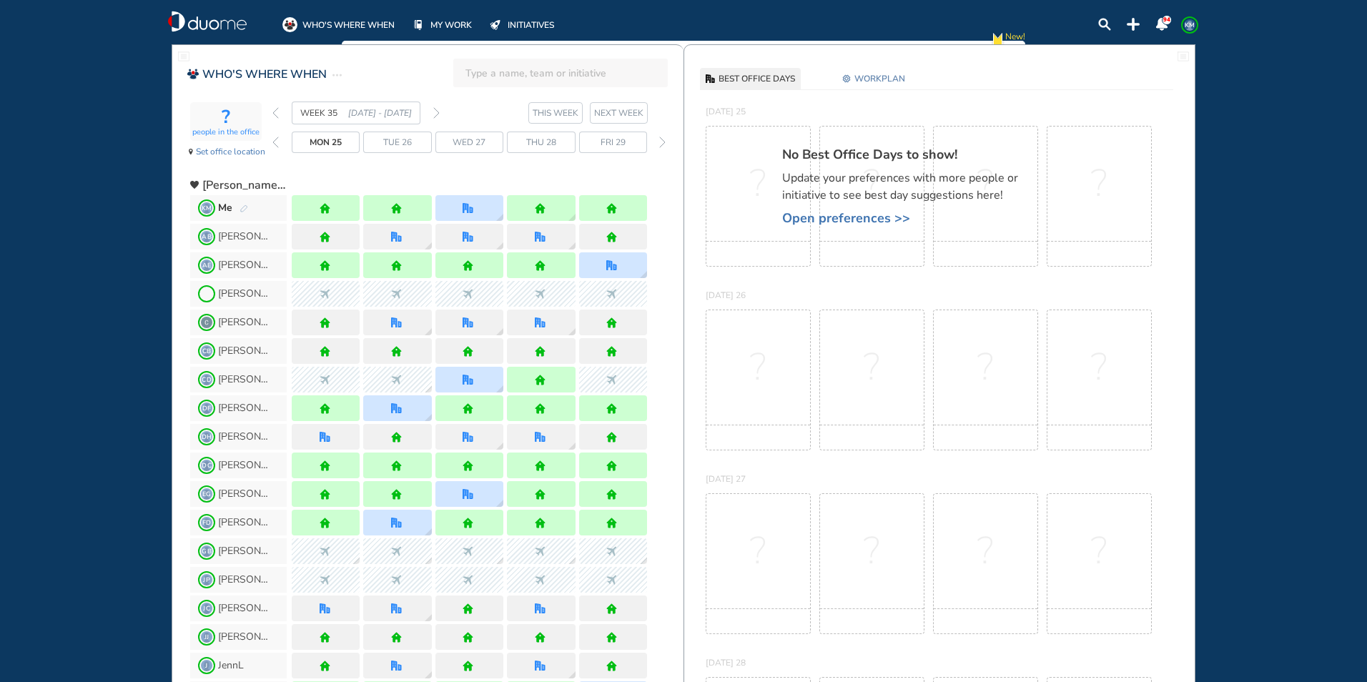
click at [438, 112] on img "forward week" at bounding box center [436, 112] width 6 height 11
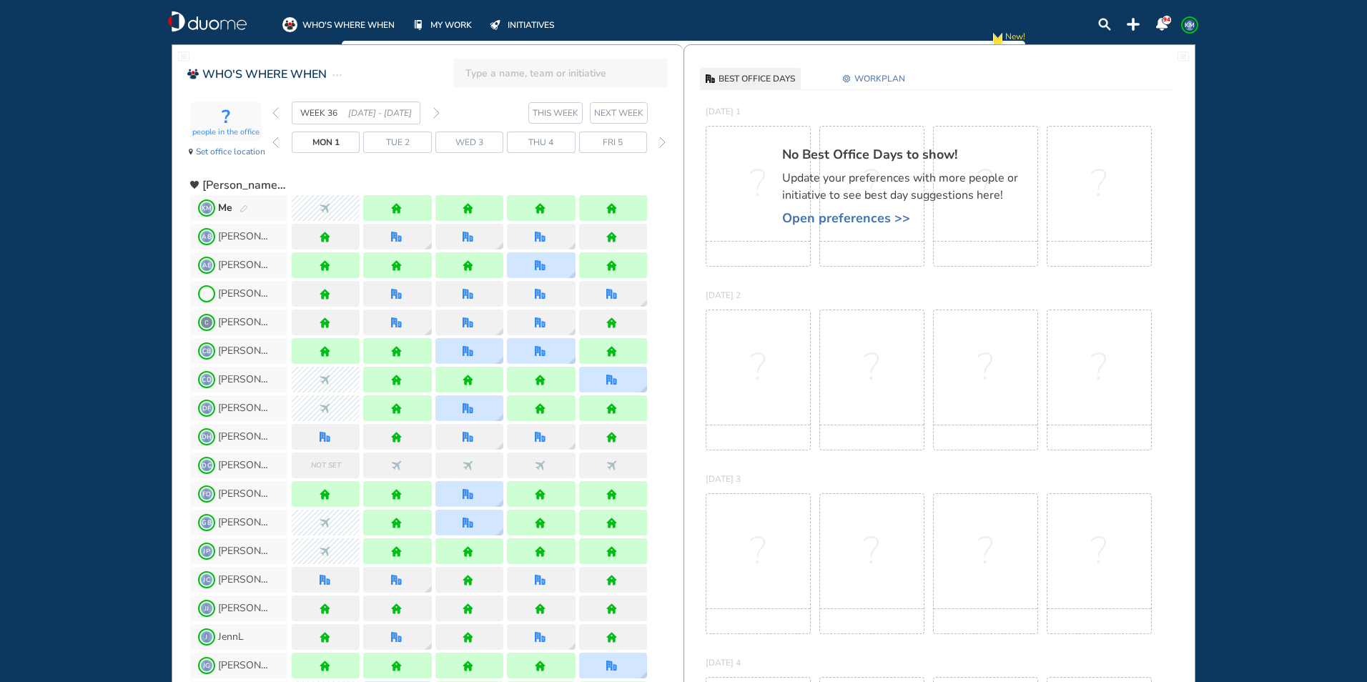
click at [438, 110] on img "forward week" at bounding box center [436, 112] width 6 height 11
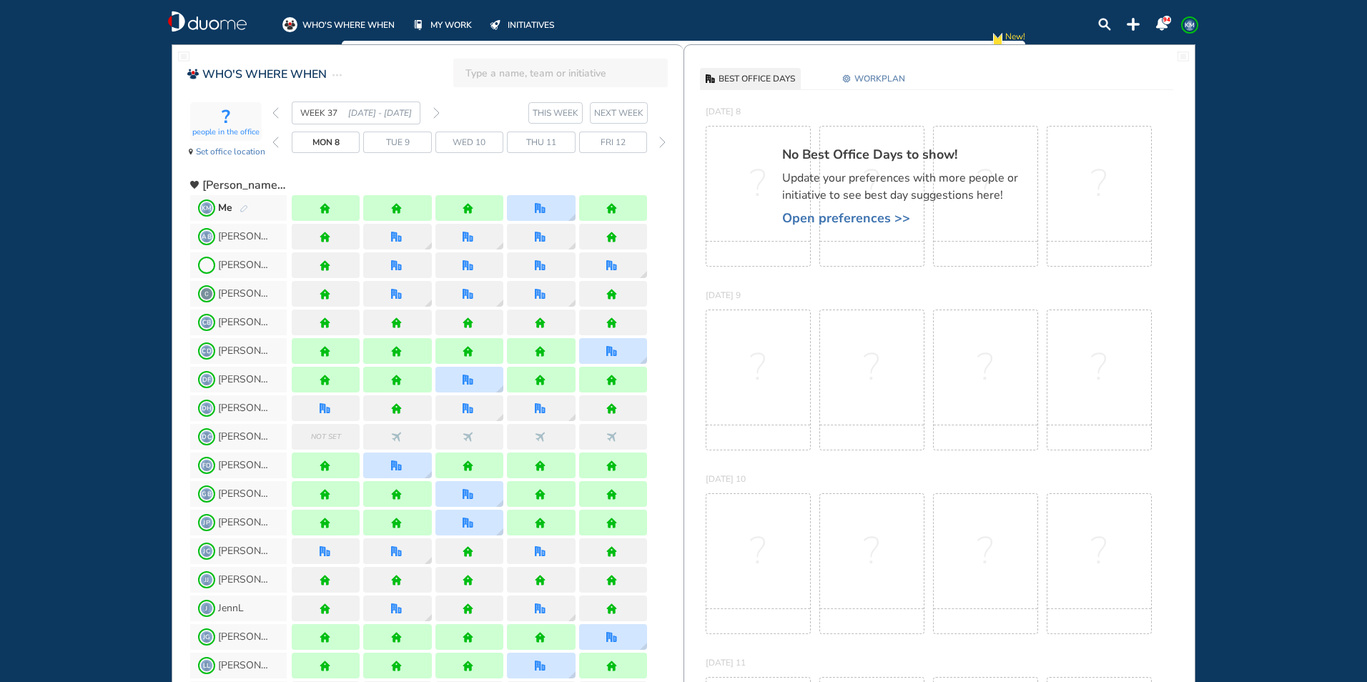
click at [438, 110] on img "forward week" at bounding box center [436, 112] width 6 height 11
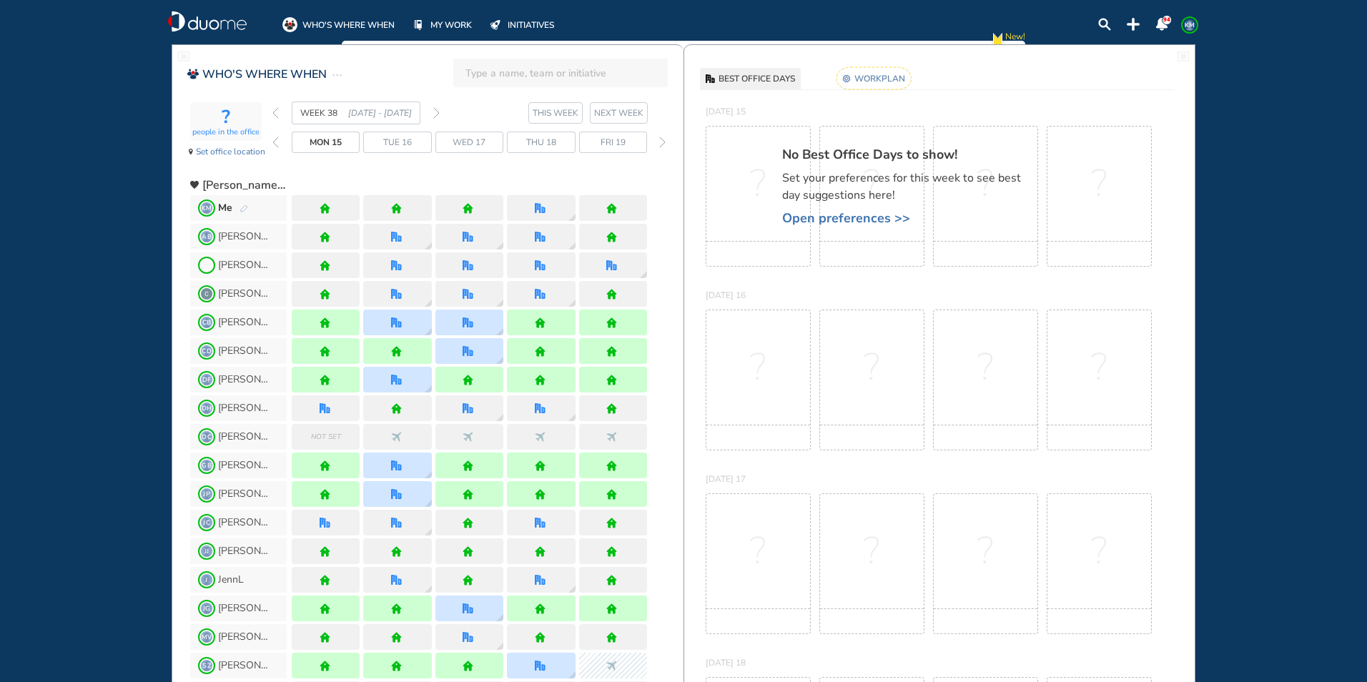
click at [246, 208] on img "pen-edit" at bounding box center [244, 208] width 9 height 9
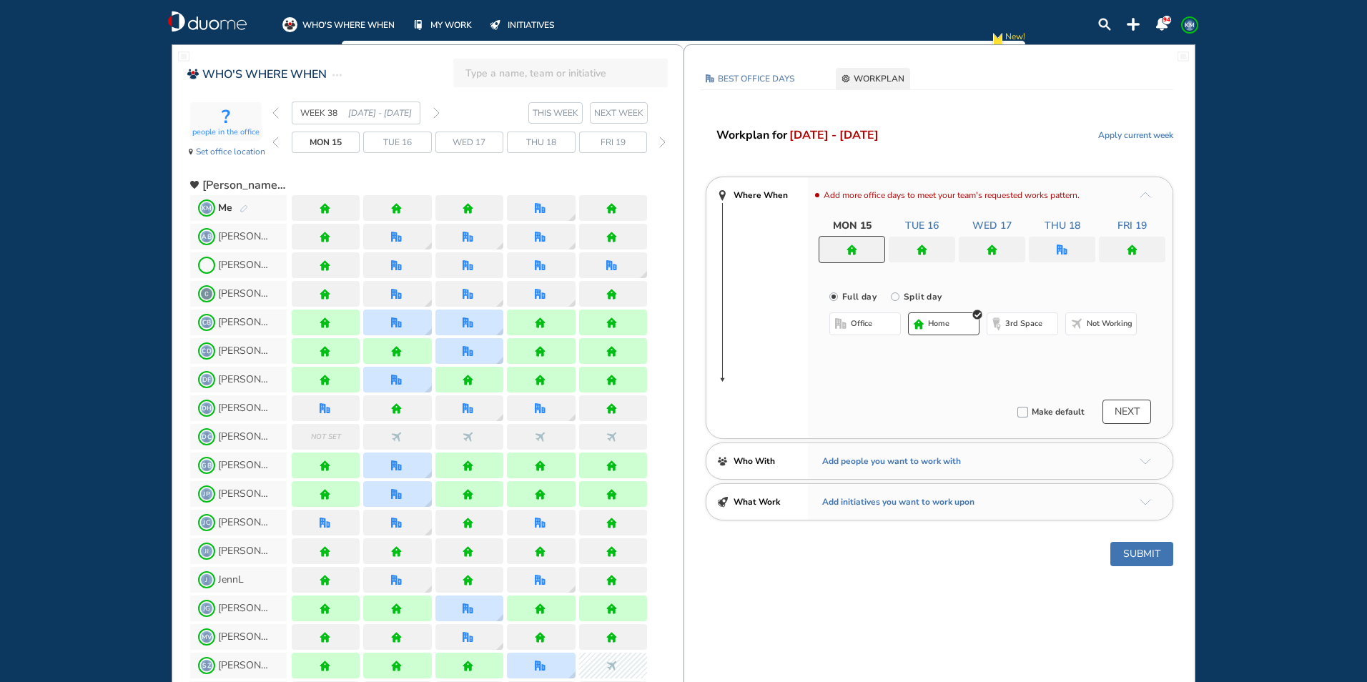
click at [1058, 242] on div at bounding box center [1062, 250] width 66 height 26
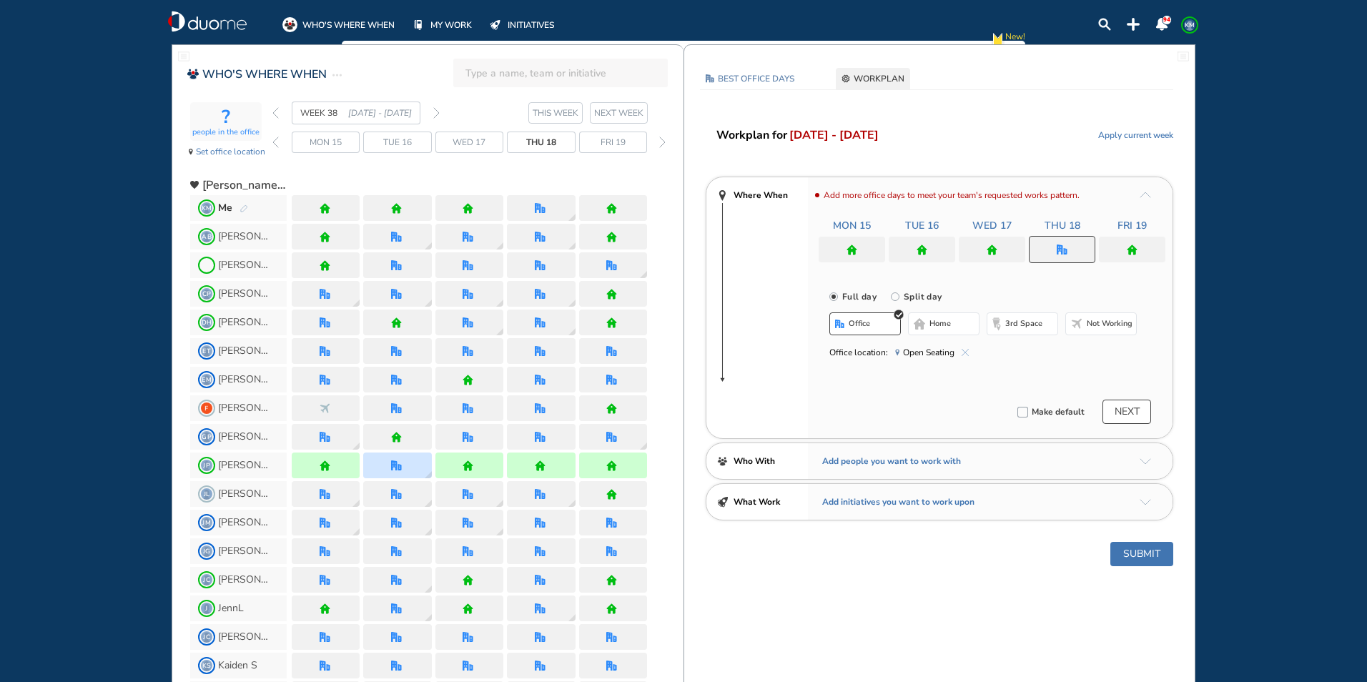
click at [966, 349] on img "cross-thin-blue" at bounding box center [965, 352] width 7 height 7
click at [869, 325] on span "office" at bounding box center [859, 323] width 21 height 11
click at [857, 351] on button "Select location" at bounding box center [867, 352] width 57 height 14
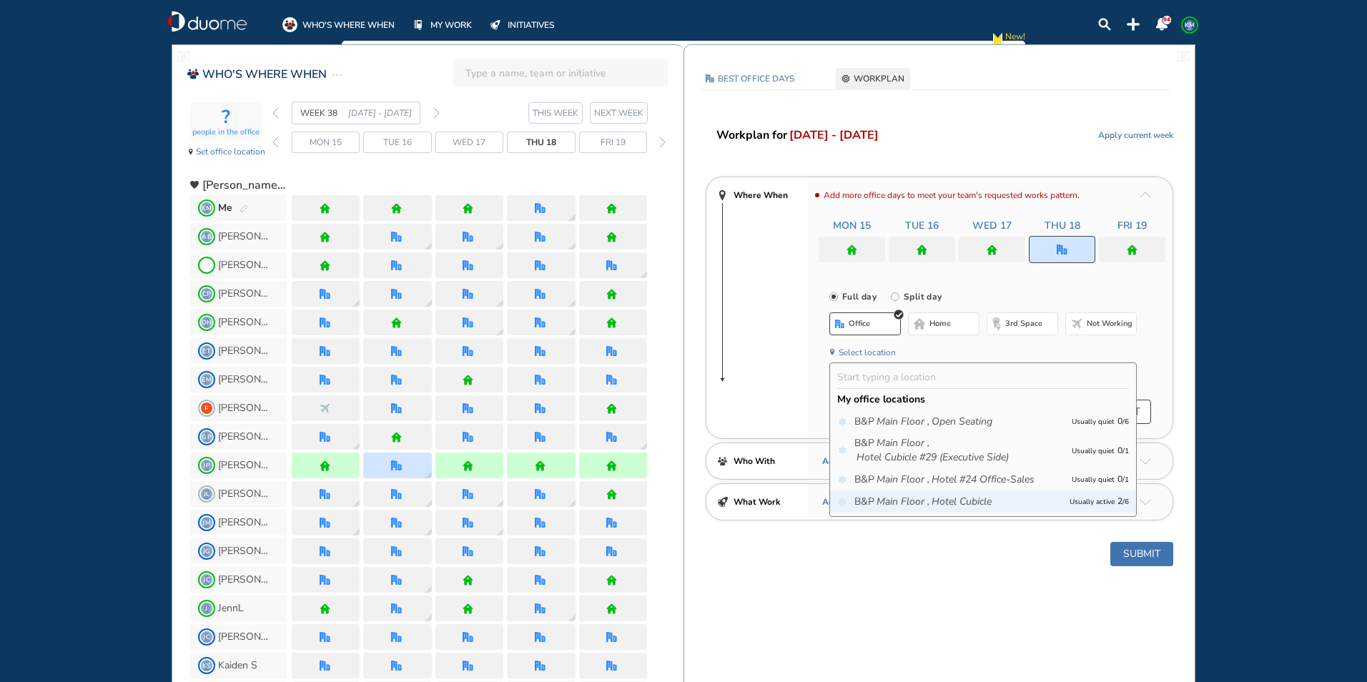
click at [895, 499] on icon "Main Floor ," at bounding box center [903, 502] width 53 height 14
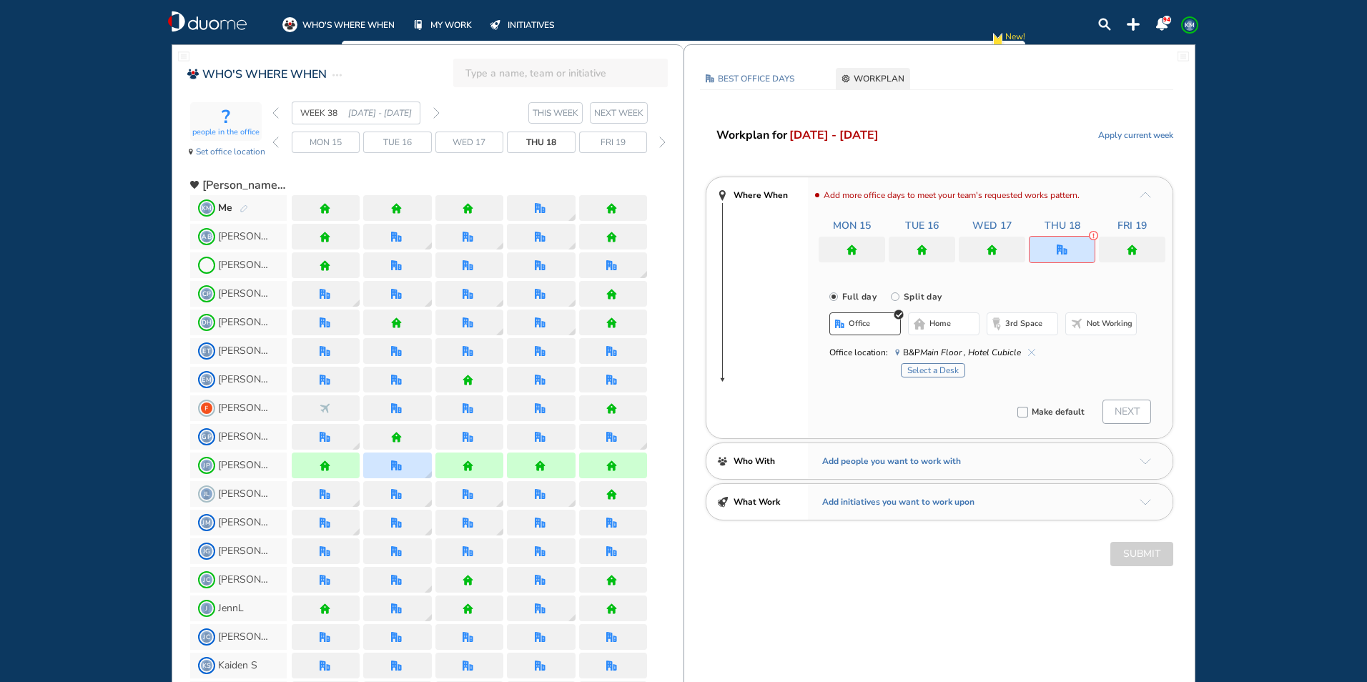
click at [936, 367] on button "Select a Desk" at bounding box center [933, 370] width 64 height 14
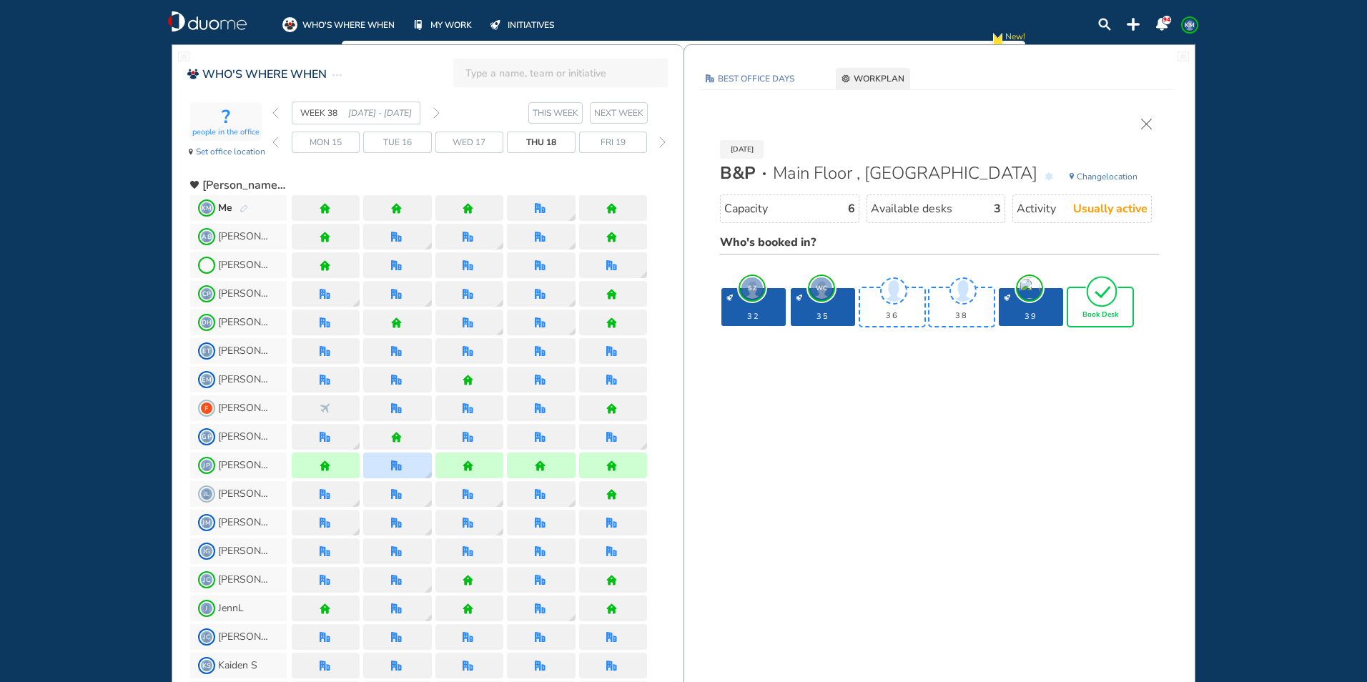
click at [1105, 297] on img "tick-rounded-outline" at bounding box center [1101, 292] width 33 height 34
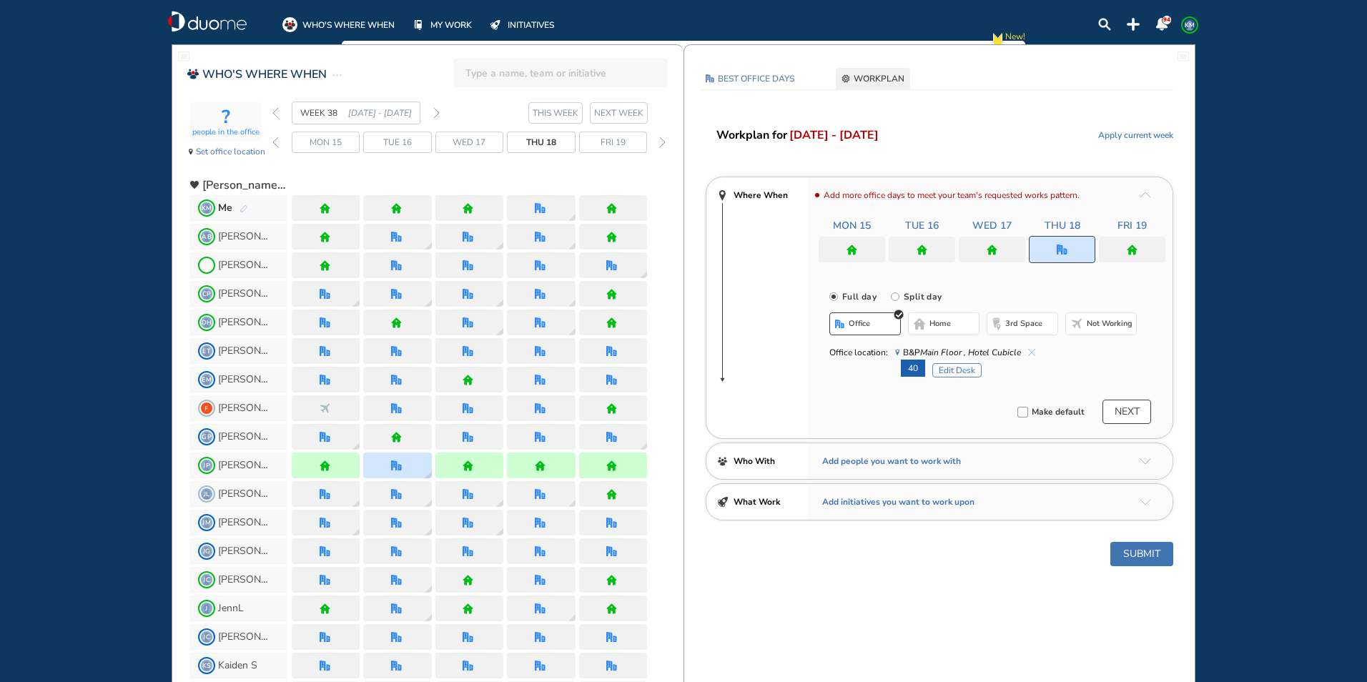
click at [1142, 550] on button "Submit" at bounding box center [1141, 554] width 63 height 24
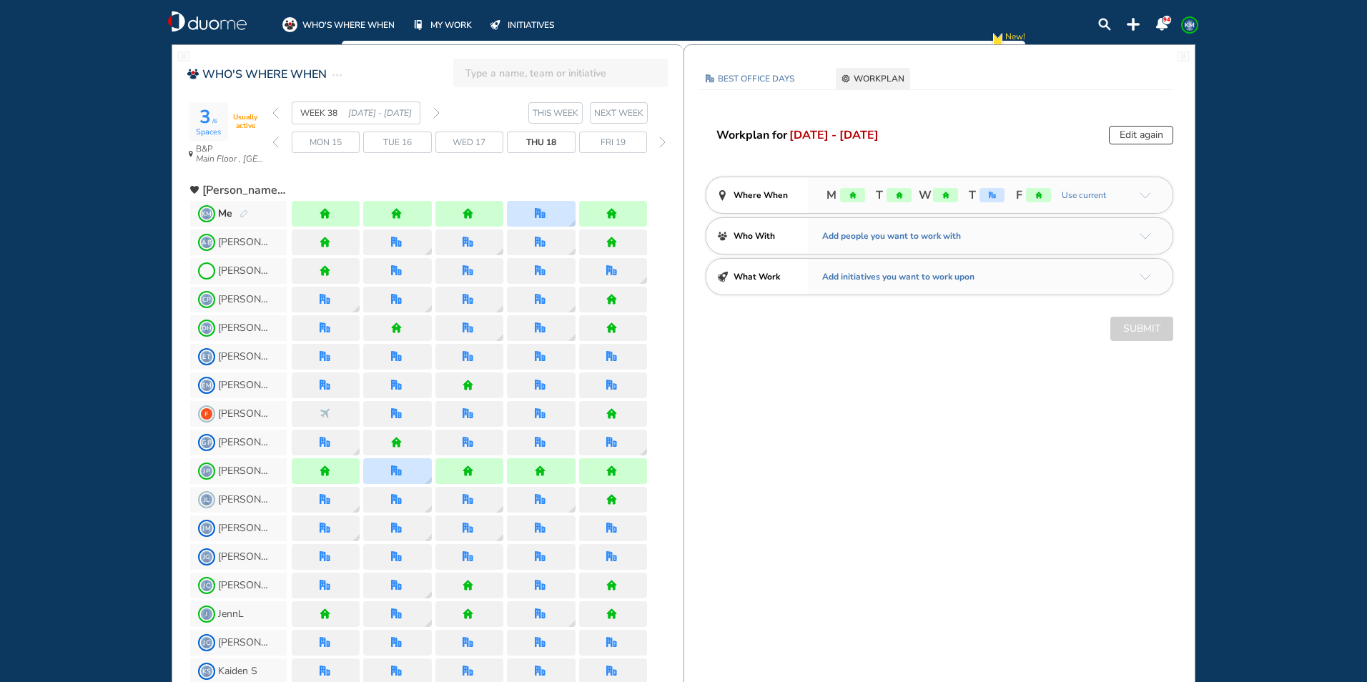
click at [1191, 27] on span "KM" at bounding box center [1189, 24] width 11 height 11
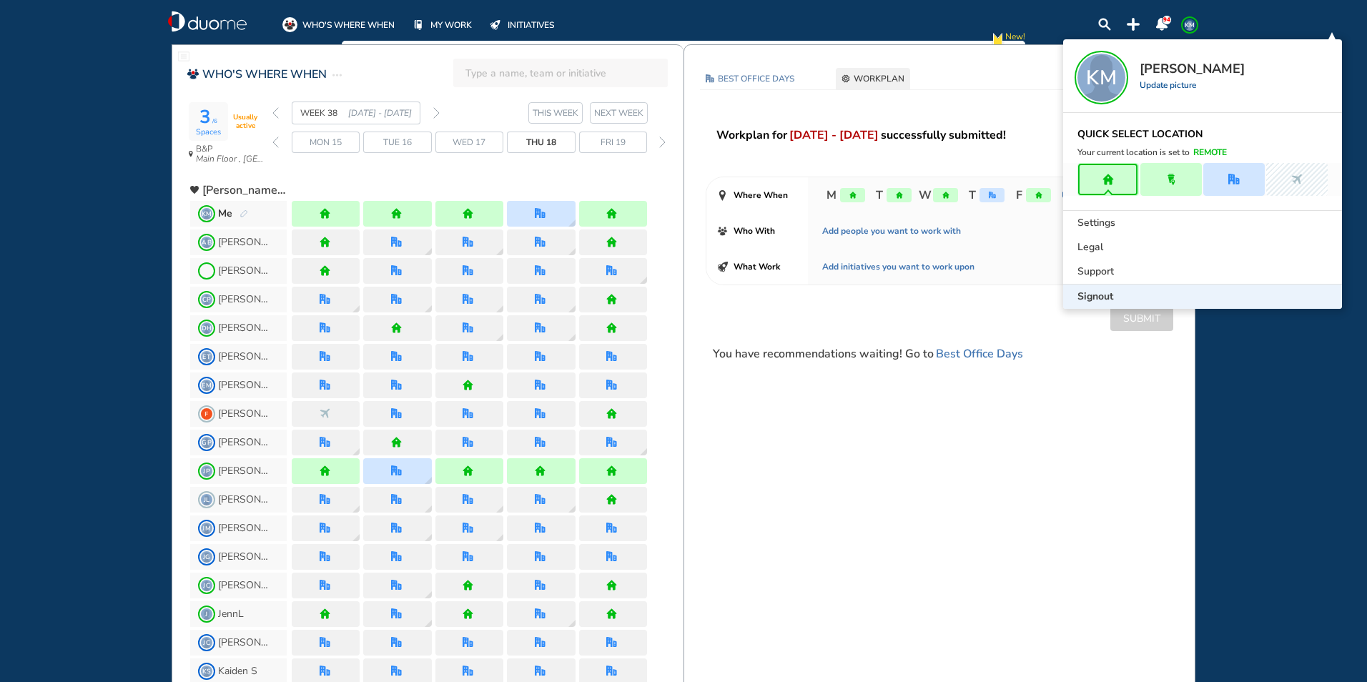
click at [1094, 304] on div "Signout" at bounding box center [1202, 297] width 279 height 24
